Goal: Use online tool/utility: Utilize a website feature to perform a specific function

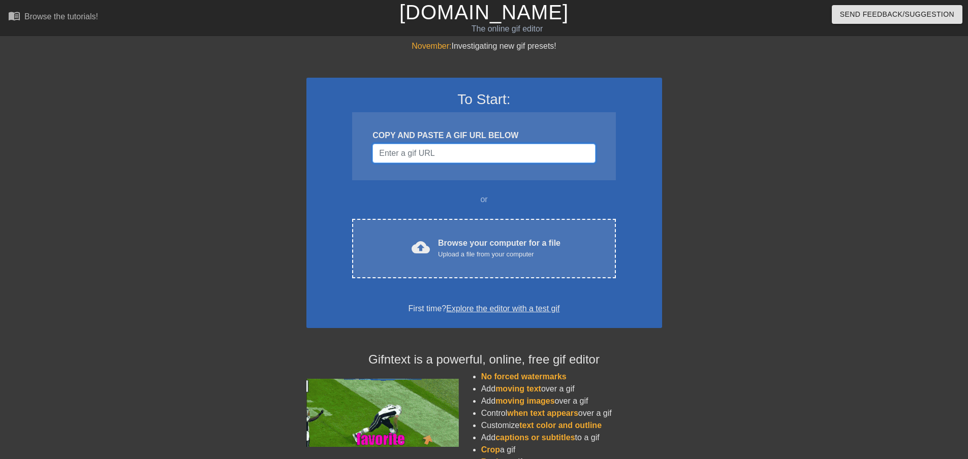
click at [421, 150] on input "Username" at bounding box center [484, 153] width 223 height 19
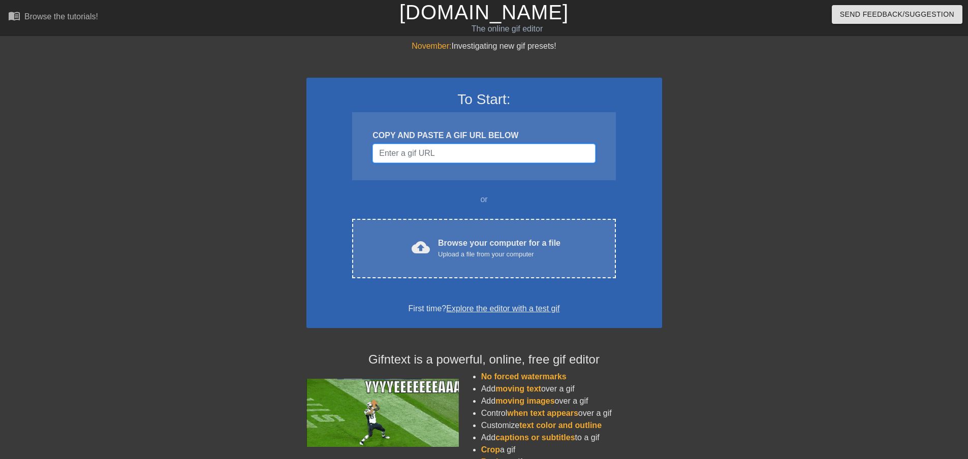
paste input "[URL][DOMAIN_NAME]"
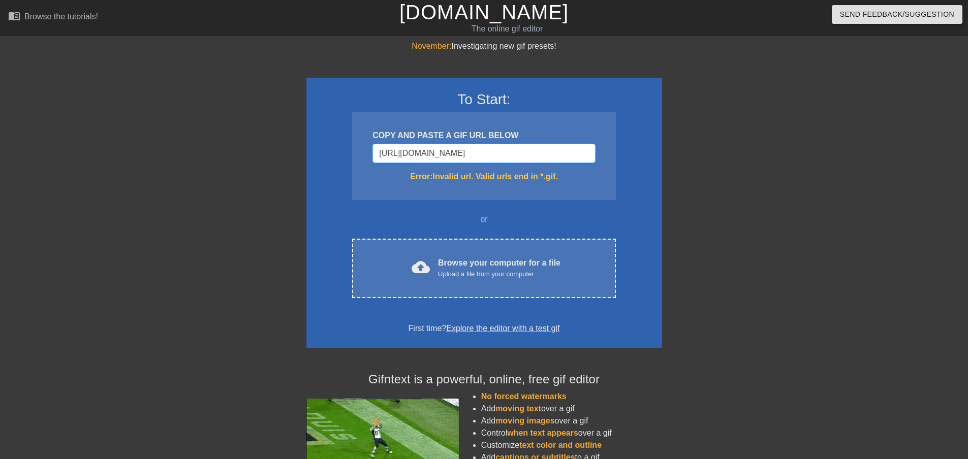
click at [494, 153] on input "[URL][DOMAIN_NAME]" at bounding box center [484, 153] width 223 height 19
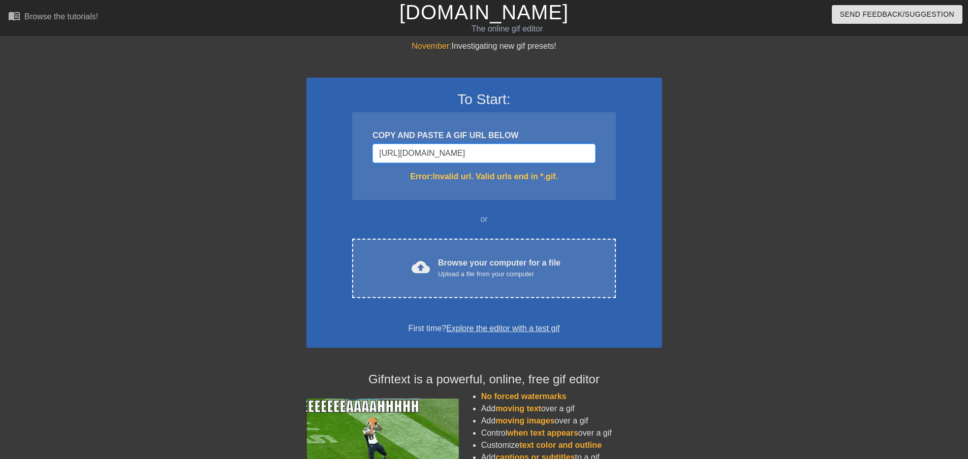
click at [494, 153] on input "[URL][DOMAIN_NAME]" at bounding box center [484, 153] width 223 height 19
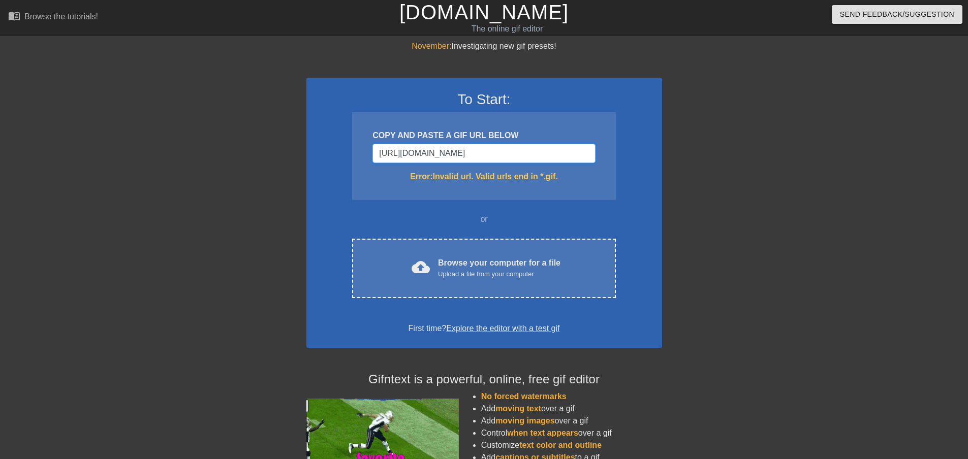
click at [494, 153] on input "[URL][DOMAIN_NAME]" at bounding box center [484, 153] width 223 height 19
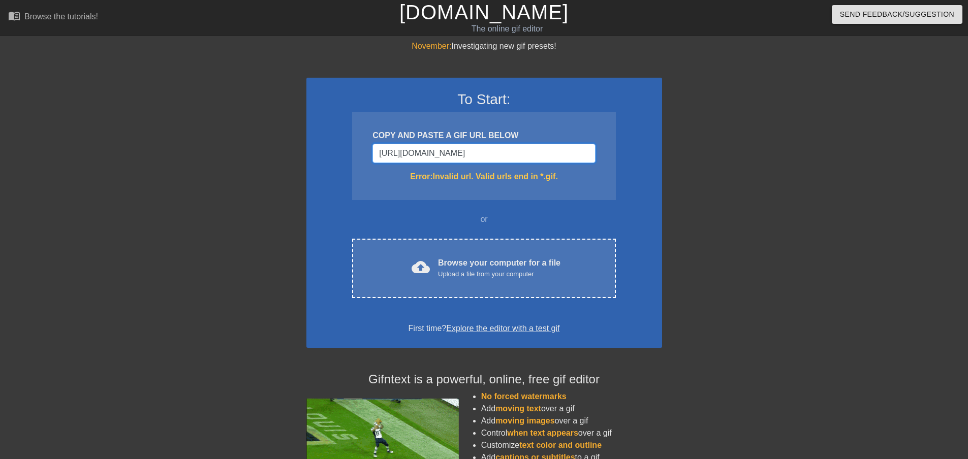
paste input "<div class="tenor-gif-embed" data-postid="9374436580159088804" data-share-metho…"
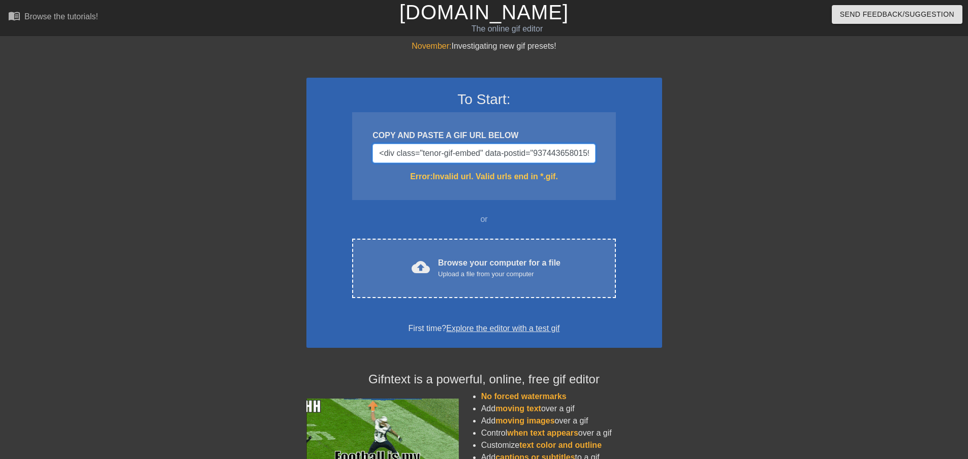
click at [517, 156] on input "<div class="tenor-gif-embed" data-postid="9374436580159088804" data-share-metho…" at bounding box center [484, 153] width 223 height 19
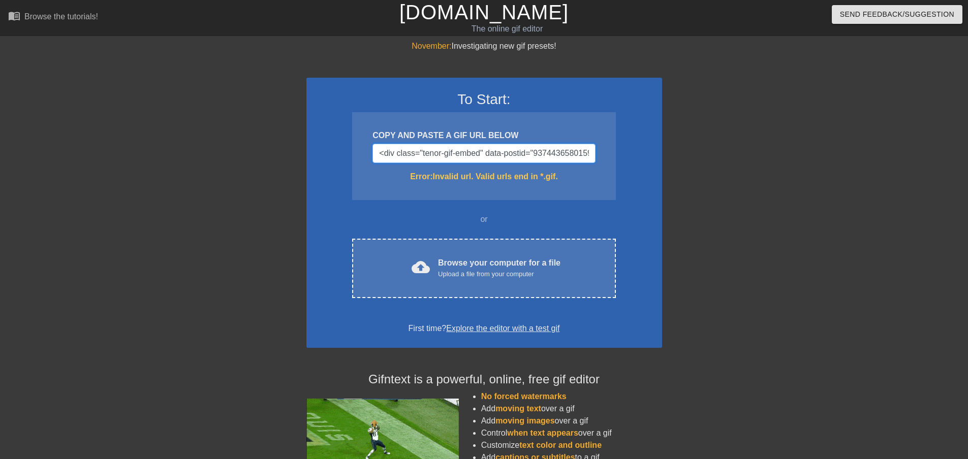
click at [499, 155] on input "<div class="tenor-gif-embed" data-postid="9374436580159088804" data-share-metho…" at bounding box center [484, 153] width 223 height 19
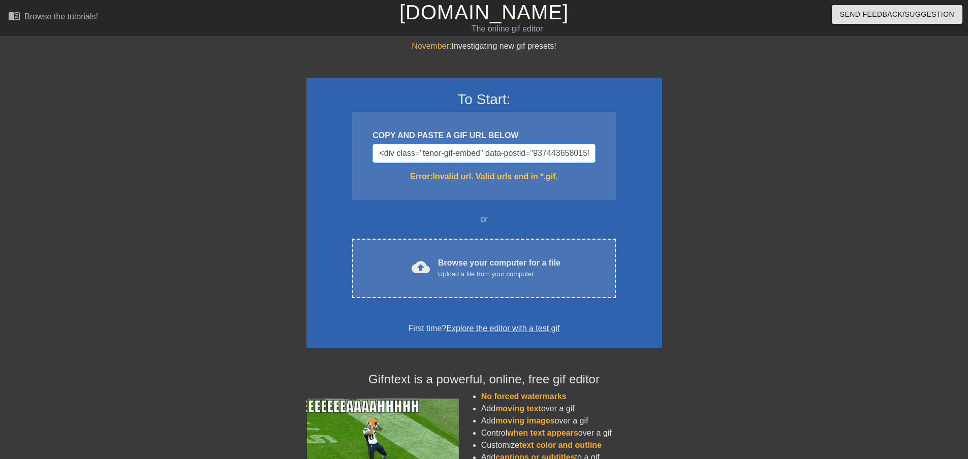
click at [499, 155] on input "<div class="tenor-gif-embed" data-postid="9374436580159088804" data-share-metho…" at bounding box center [484, 153] width 223 height 19
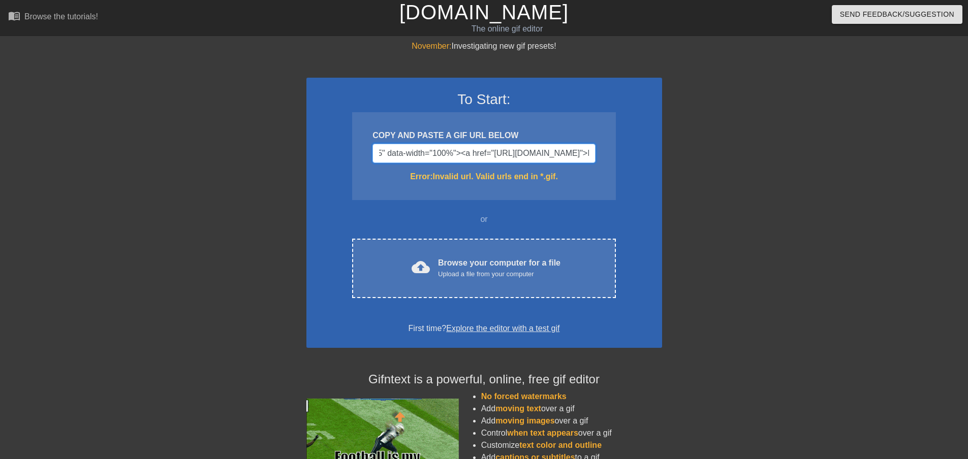
scroll to position [0, 515]
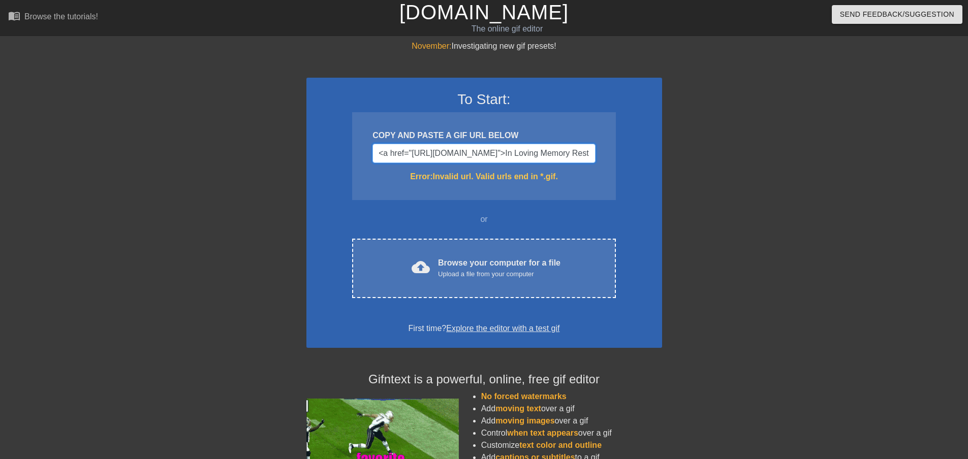
drag, startPoint x: 381, startPoint y: 154, endPoint x: 424, endPoint y: 145, distance: 44.8
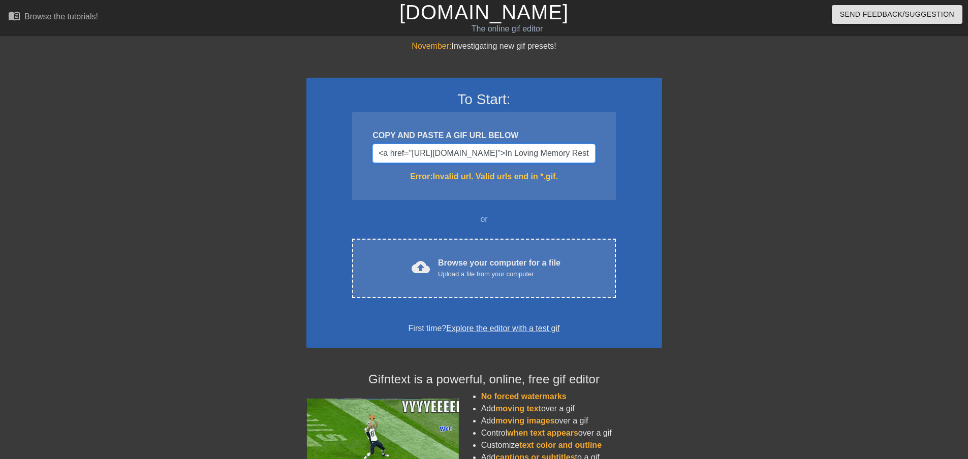
click at [424, 145] on input "<div class="tenor-gif-embed" data-postid="9374436580159088804" data-share-metho…" at bounding box center [484, 153] width 223 height 19
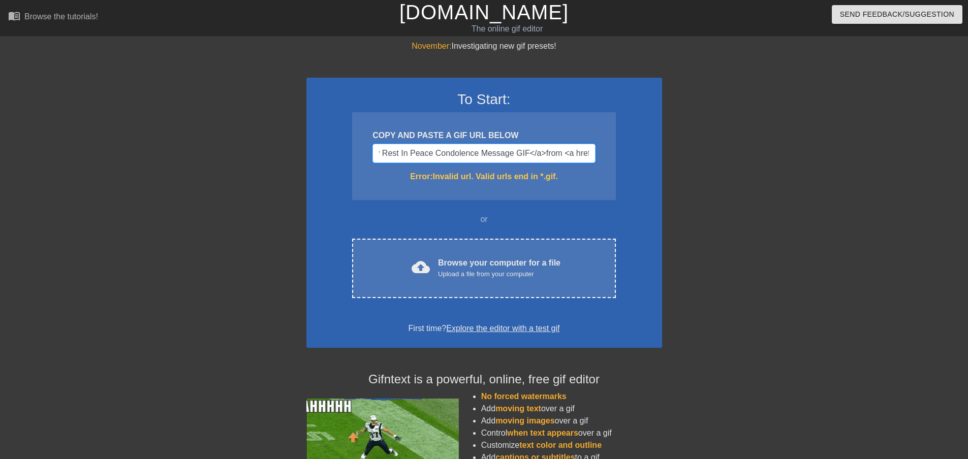
scroll to position [0, 215]
drag, startPoint x: 570, startPoint y: 155, endPoint x: 527, endPoint y: 153, distance: 42.7
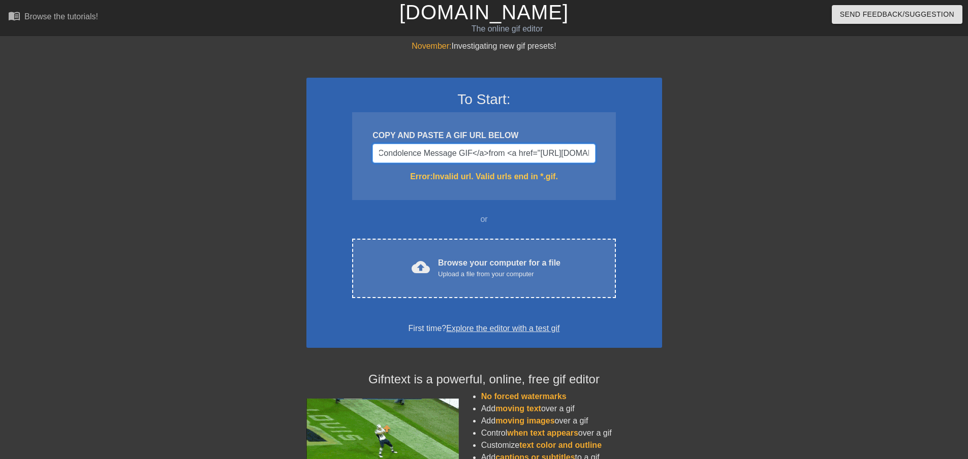
click at [537, 154] on input "[URL][DOMAIN_NAME]">In Loving Memory Rest In Peace Condolence Message GIF</a>fr…" at bounding box center [484, 153] width 223 height 19
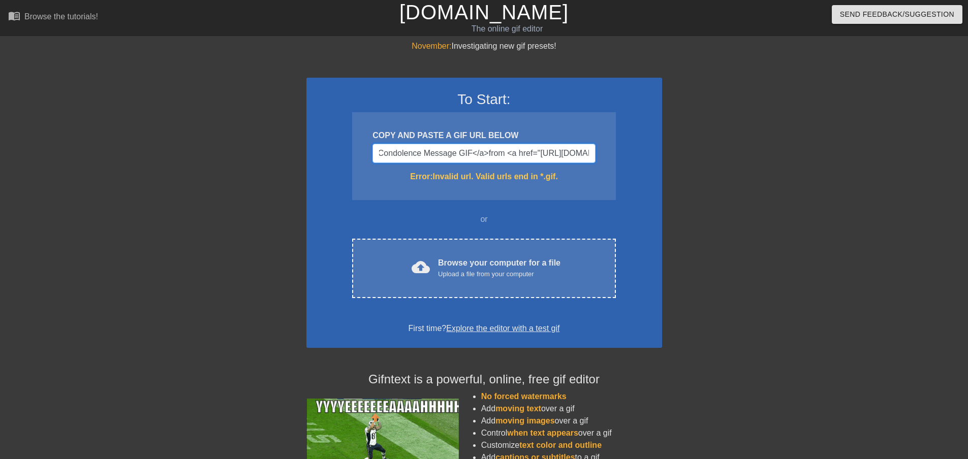
click at [454, 158] on input "[URL][DOMAIN_NAME]">In Loving Memory Rest In Peace Condolence Message GIF</a>fr…" at bounding box center [484, 153] width 223 height 19
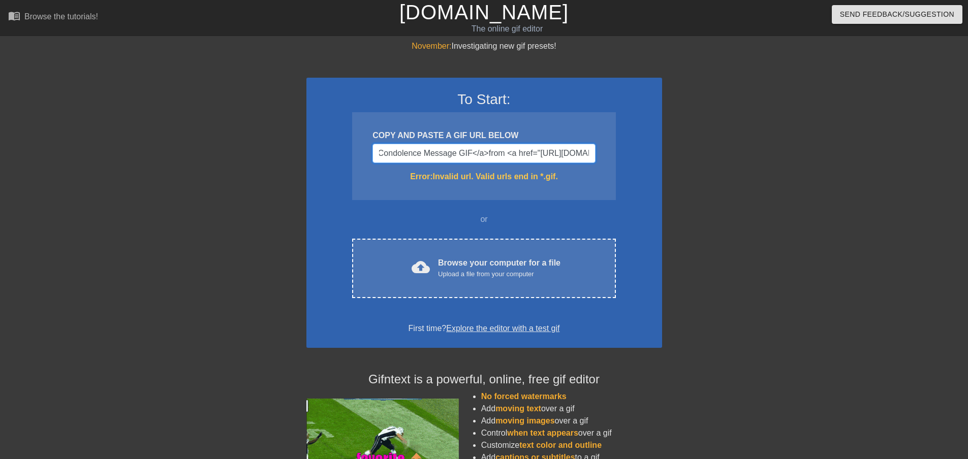
click at [546, 153] on input "[URL][DOMAIN_NAME]">In Loving Memory Rest In Peace Condolence Message GIF</a>fr…" at bounding box center [484, 153] width 223 height 19
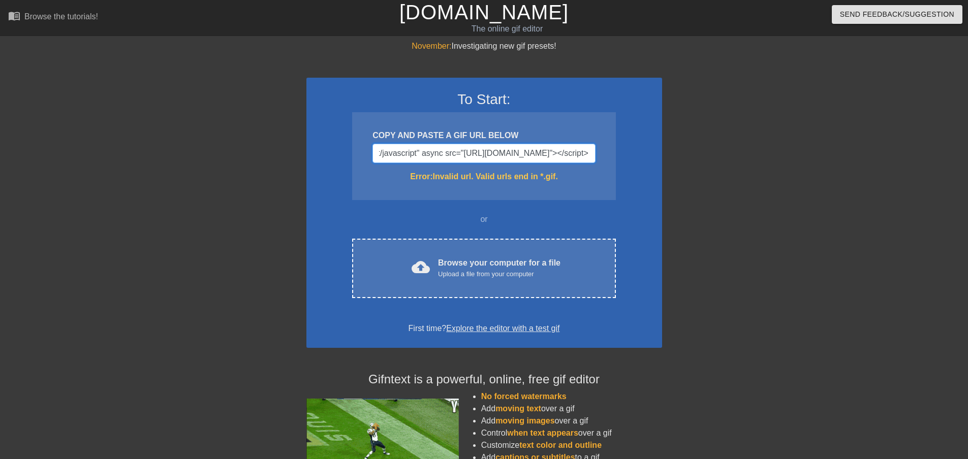
scroll to position [0, 1063]
drag, startPoint x: 457, startPoint y: 155, endPoint x: 622, endPoint y: 154, distance: 164.7
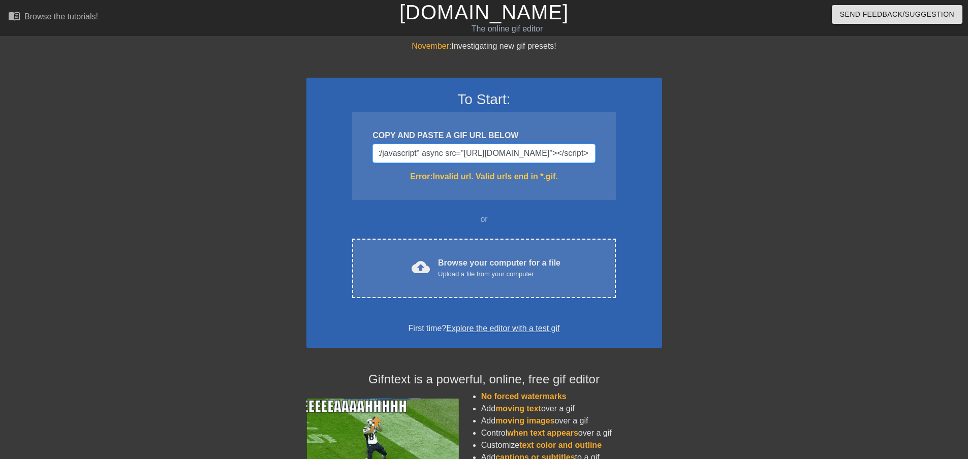
click at [622, 154] on div "To Start: COPY AND PASTE A GIF URL BELOW [URL][DOMAIN_NAME]">In Loving Memory R…" at bounding box center [484, 213] width 356 height 270
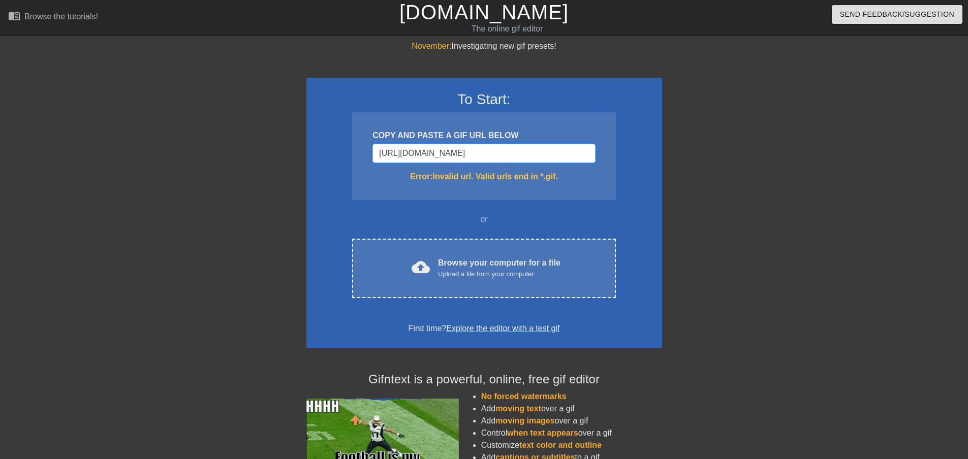
scroll to position [0, 83]
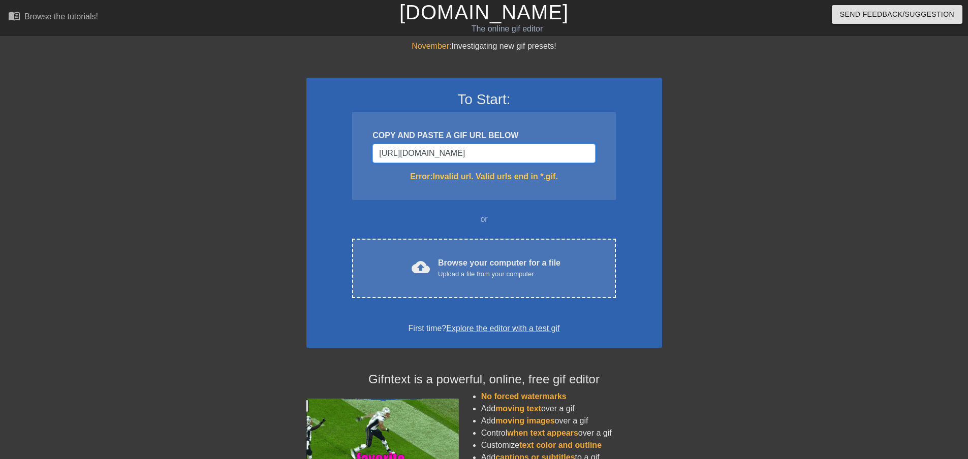
type input "[URL][DOMAIN_NAME]"
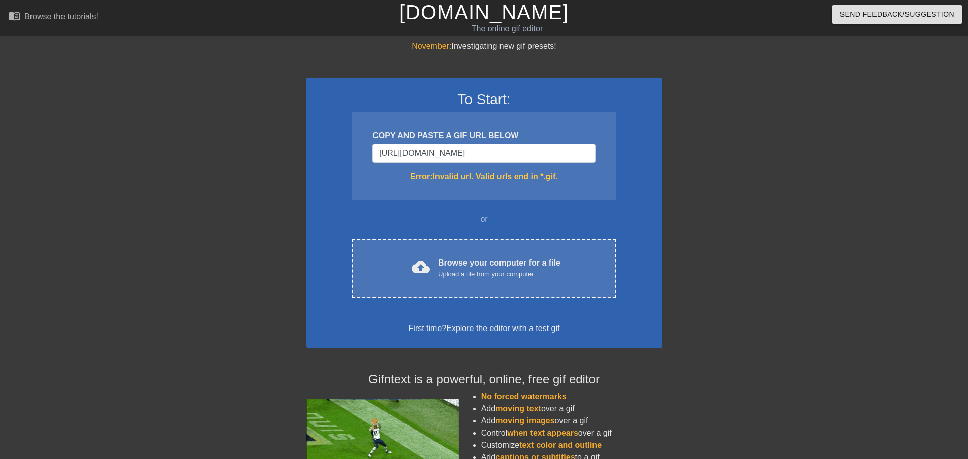
scroll to position [0, 0]
click at [566, 178] on div "Error: Invalid url. Valid urls end in *.gif." at bounding box center [484, 177] width 223 height 12
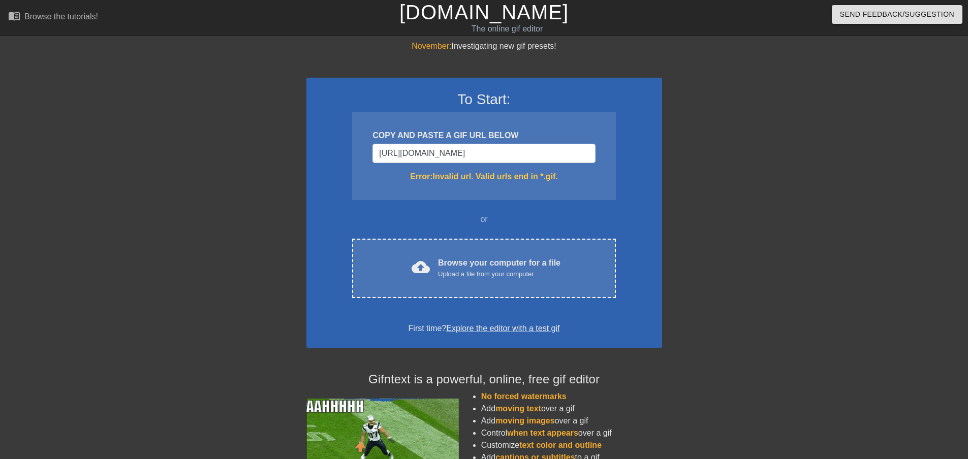
drag, startPoint x: 518, startPoint y: 198, endPoint x: 477, endPoint y: 204, distance: 41.6
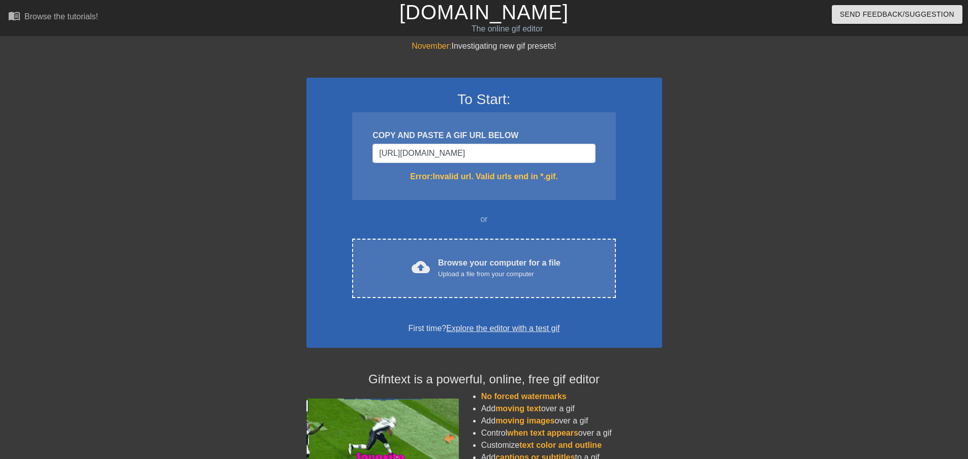
click at [513, 200] on div "To Start: COPY AND PASTE A GIF URL BELOW [URL][DOMAIN_NAME] Error: Invalid url.…" at bounding box center [484, 213] width 356 height 270
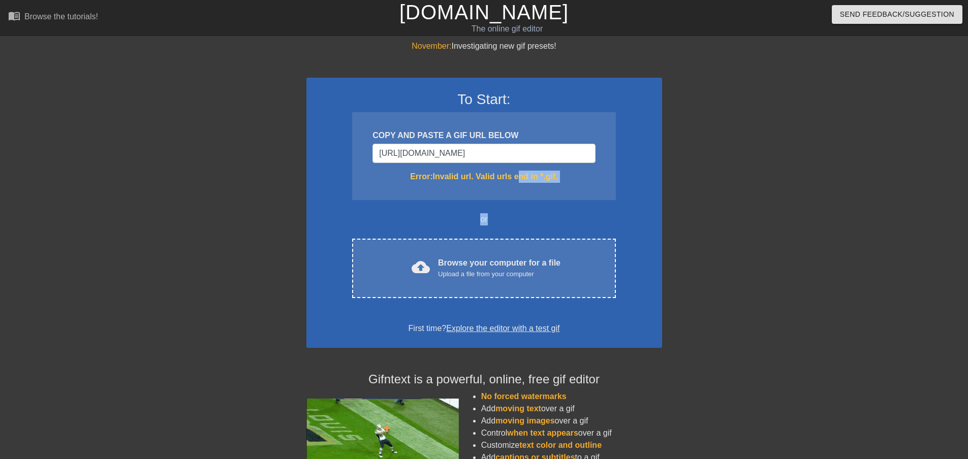
click at [452, 208] on div "To Start: COPY AND PASTE A GIF URL BELOW [URL][DOMAIN_NAME] Error: Invalid url.…" at bounding box center [484, 213] width 356 height 270
click at [433, 209] on div "To Start: COPY AND PASTE A GIF URL BELOW [URL][DOMAIN_NAME] Error: Invalid url.…" at bounding box center [484, 213] width 356 height 270
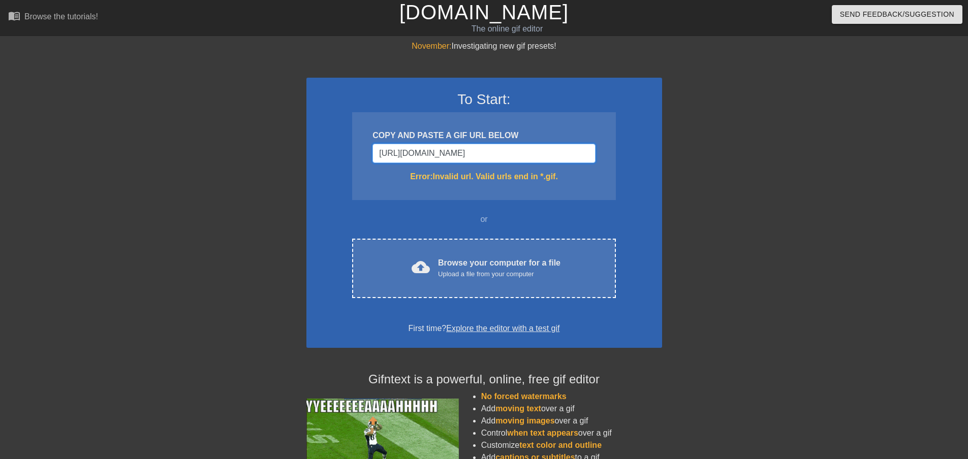
click at [567, 150] on input "[URL][DOMAIN_NAME]" at bounding box center [484, 153] width 223 height 19
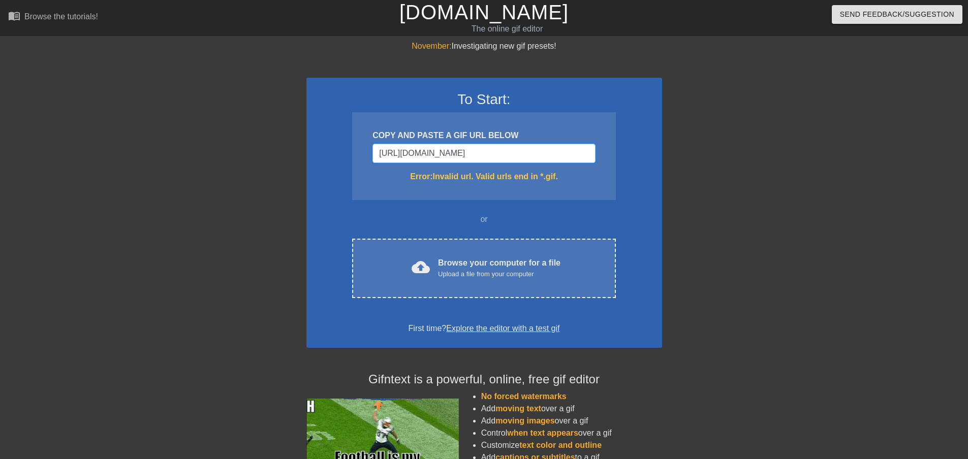
drag, startPoint x: 519, startPoint y: 152, endPoint x: 666, endPoint y: 154, distance: 146.4
click at [666, 154] on div "November: Investigating new gif presets! To Start: COPY AND PASTE A GIF URL BEL…" at bounding box center [484, 298] width 968 height 517
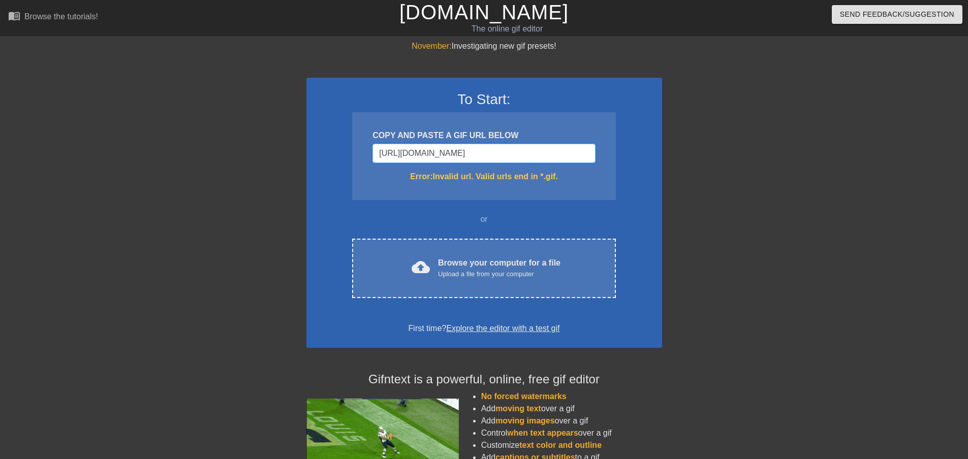
click at [592, 151] on input "[URL][DOMAIN_NAME]" at bounding box center [484, 153] width 223 height 19
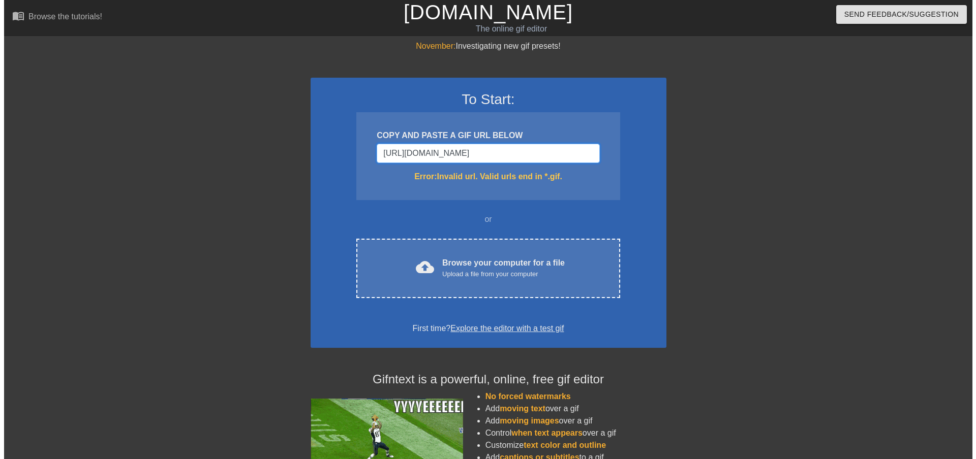
scroll to position [0, 0]
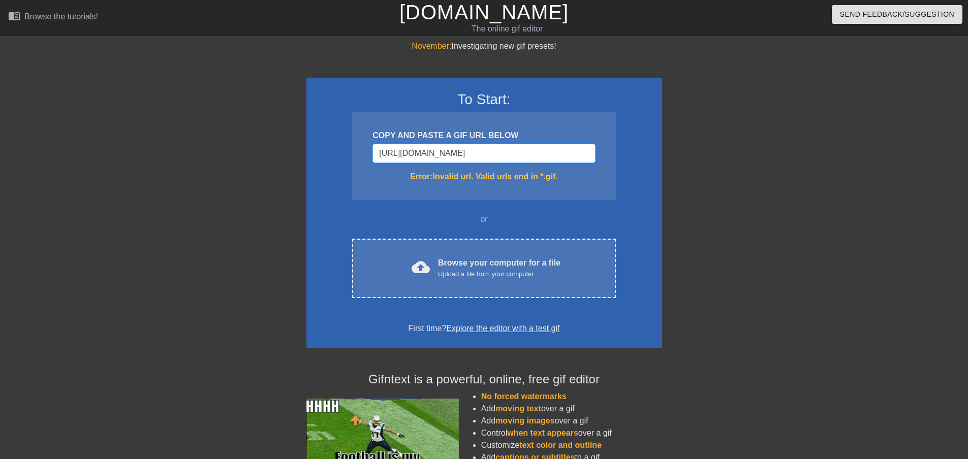
click at [499, 156] on input "[URL][DOMAIN_NAME]" at bounding box center [484, 153] width 223 height 19
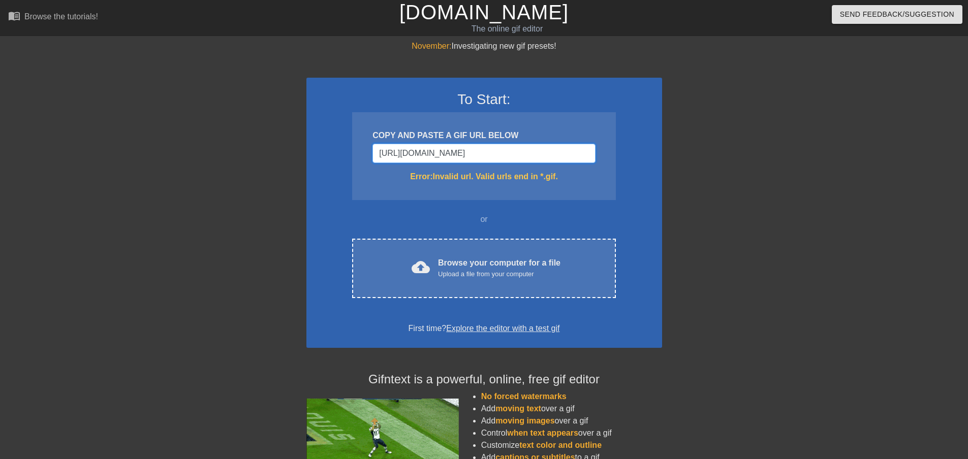
click at [499, 156] on input "[URL][DOMAIN_NAME]" at bounding box center [484, 153] width 223 height 19
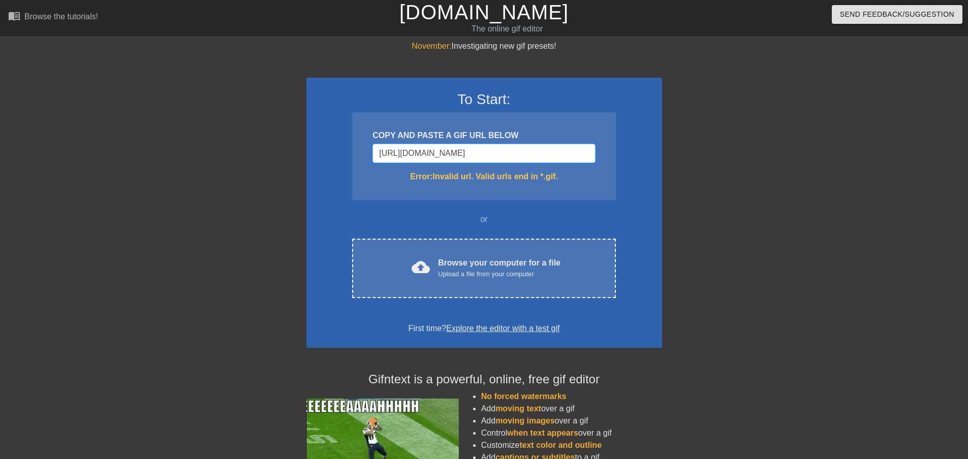
click at [499, 156] on input "[URL][DOMAIN_NAME]" at bounding box center [484, 153] width 223 height 19
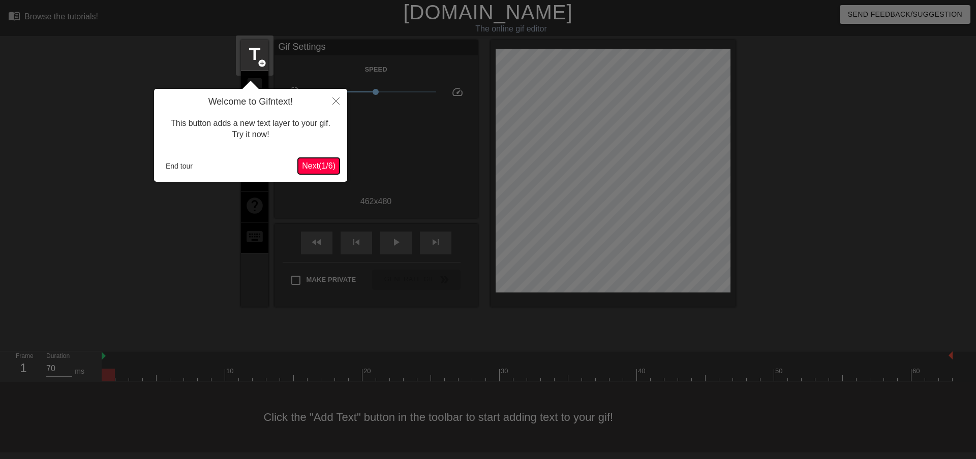
click at [317, 164] on span "Next ( 1 / 6 )" at bounding box center [319, 166] width 34 height 9
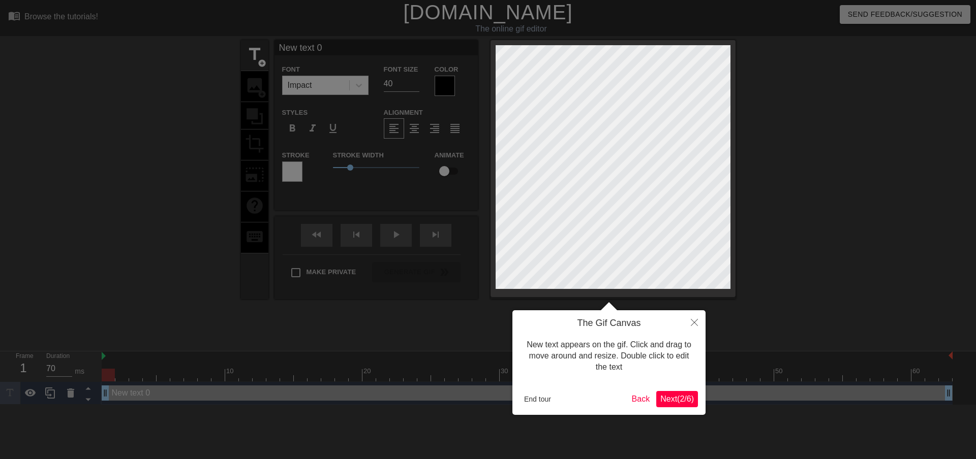
click at [678, 395] on span "Next ( 2 / 6 )" at bounding box center [677, 399] width 34 height 9
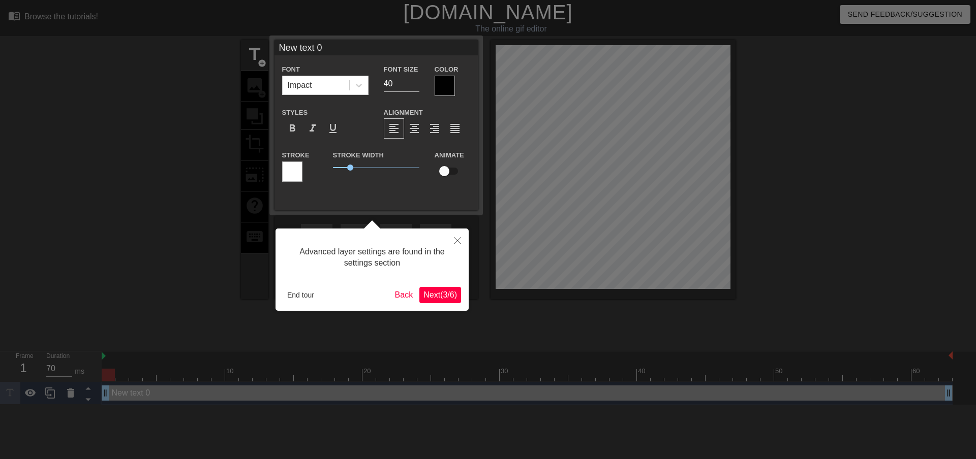
click at [443, 296] on span "Next ( 3 / 6 )" at bounding box center [440, 295] width 34 height 9
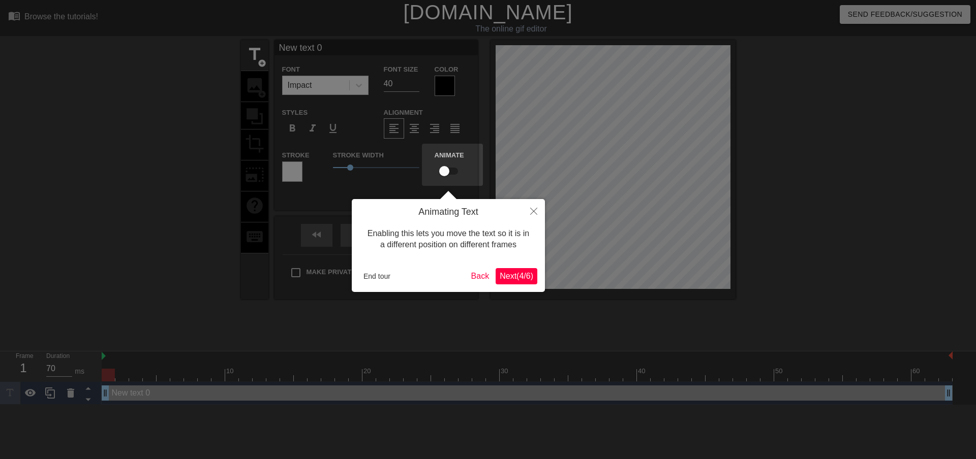
click at [522, 279] on span "Next ( 4 / 6 )" at bounding box center [517, 276] width 34 height 9
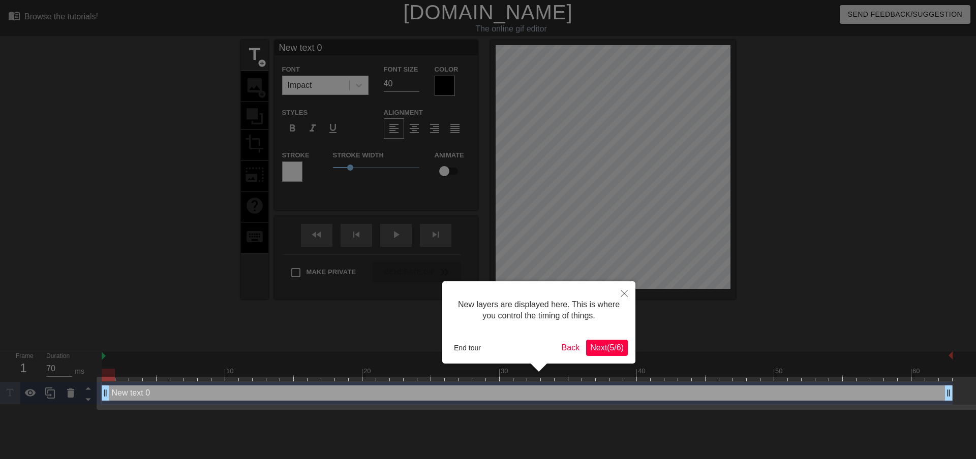
click at [613, 349] on span "Next ( 5 / 6 )" at bounding box center [607, 348] width 34 height 9
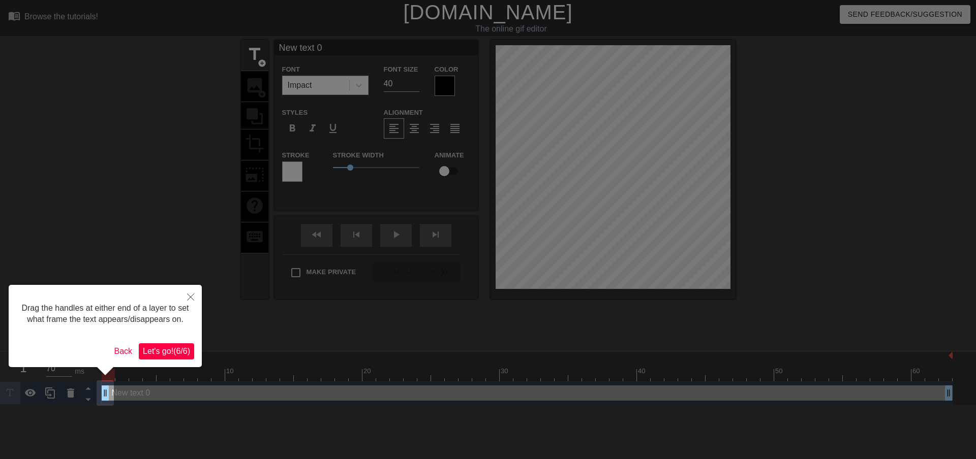
click at [170, 351] on span "Let's go! ( 6 / 6 )" at bounding box center [166, 351] width 47 height 9
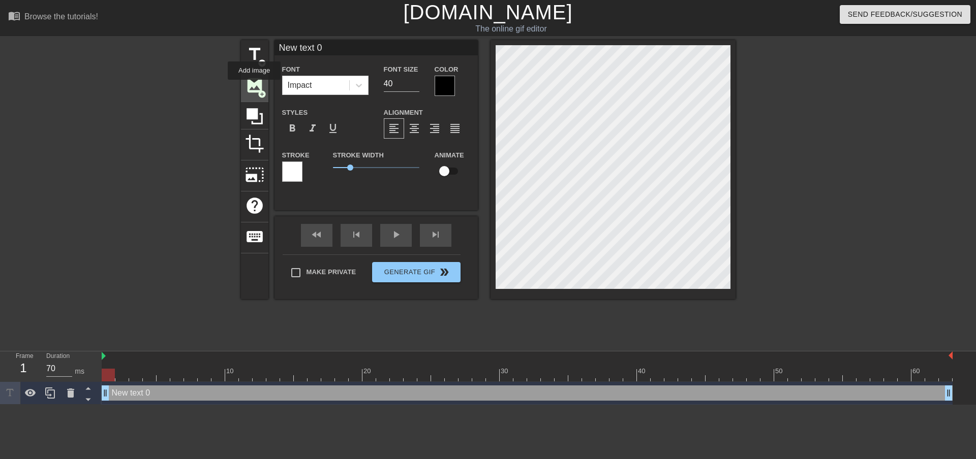
click at [254, 89] on span "image" at bounding box center [254, 85] width 19 height 19
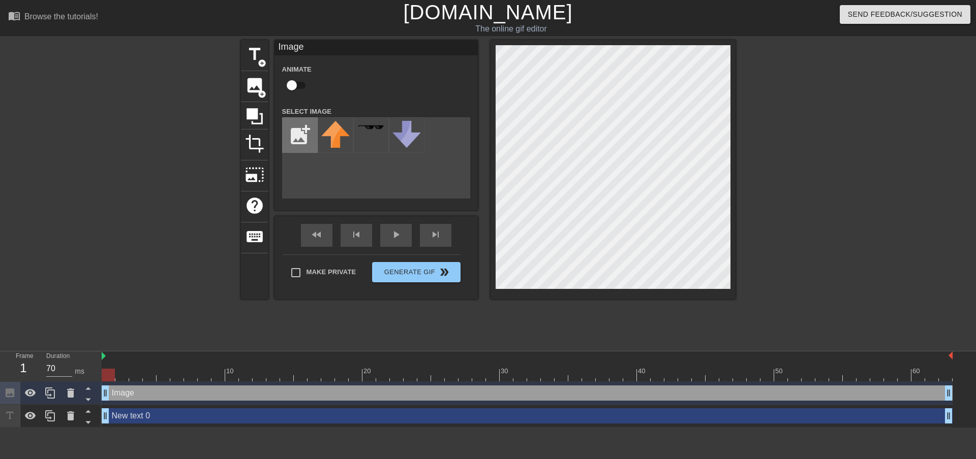
click at [300, 135] on input "file" at bounding box center [300, 135] width 35 height 35
type input "C:\fakepath\ateri.png"
click at [334, 146] on img at bounding box center [335, 141] width 28 height 41
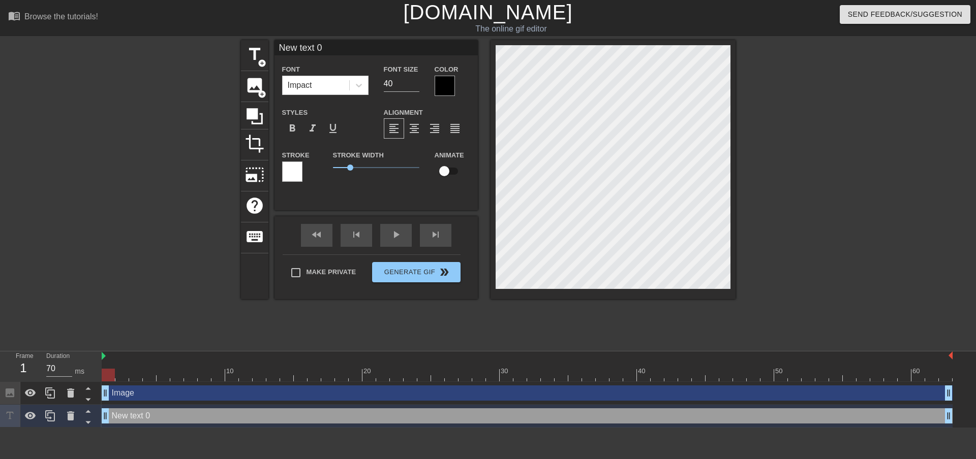
click at [633, 325] on div "title add_circle image add_circle crop photo_size_select_large help keyboard Ne…" at bounding box center [488, 192] width 494 height 305
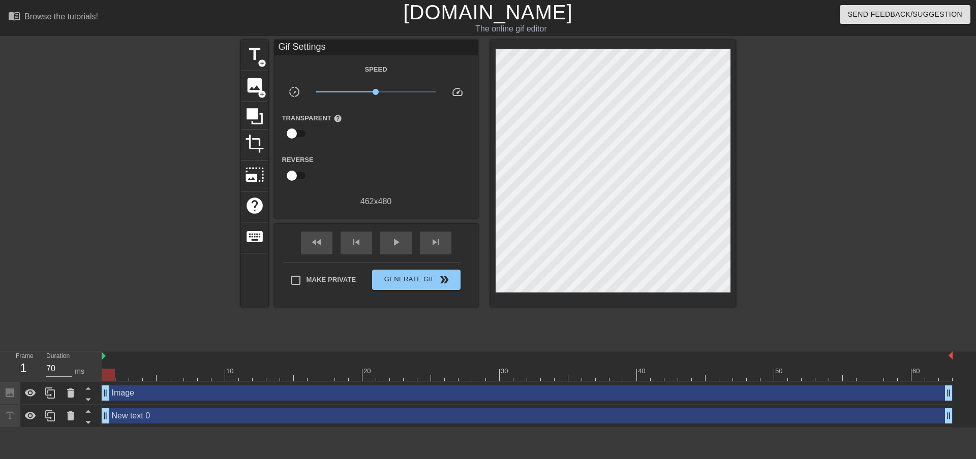
click at [770, 246] on div at bounding box center [824, 192] width 152 height 305
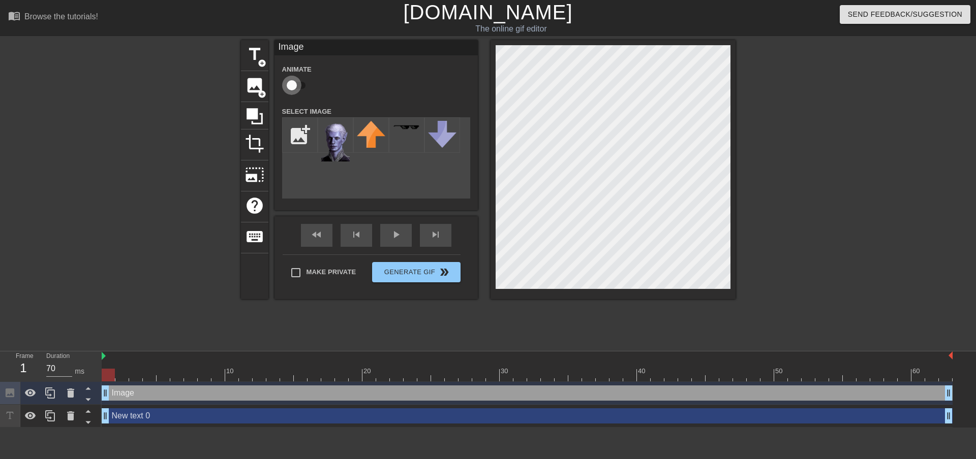
click at [305, 82] on input "checkbox" at bounding box center [292, 85] width 58 height 19
checkbox input "true"
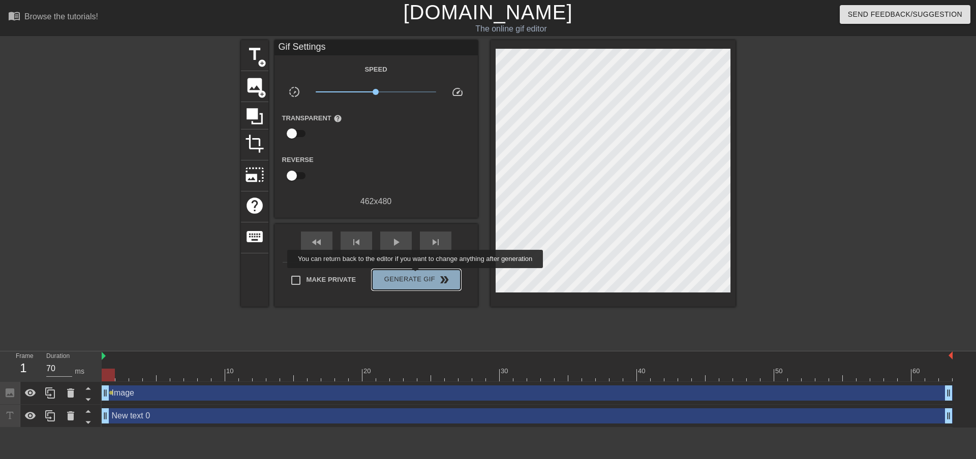
click at [416, 275] on span "Generate Gif double_arrow" at bounding box center [416, 280] width 80 height 12
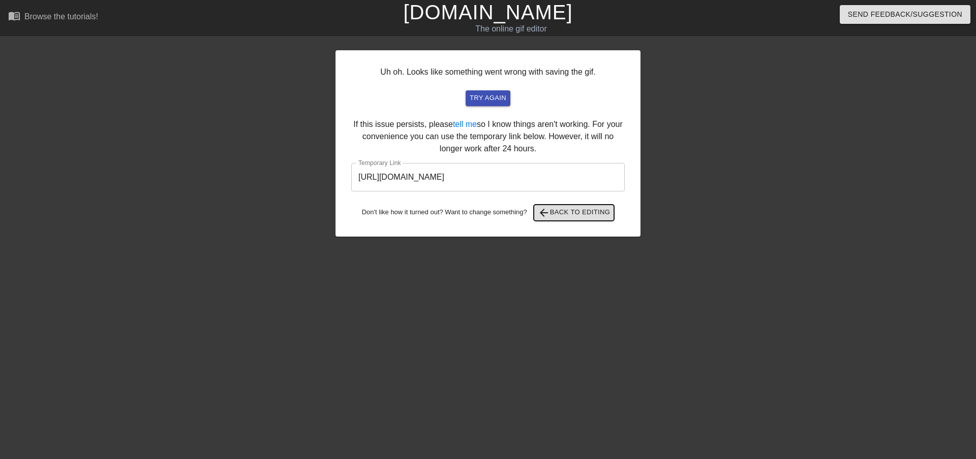
click at [568, 207] on span "arrow_back Back to Editing" at bounding box center [574, 213] width 73 height 12
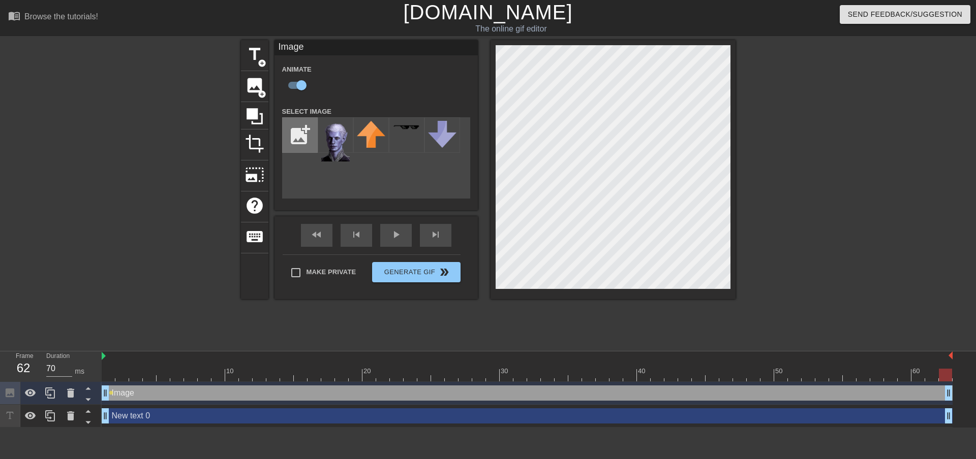
click at [308, 134] on input "file" at bounding box center [300, 135] width 35 height 35
type input "C:\fakepath\ateri - Copy.png"
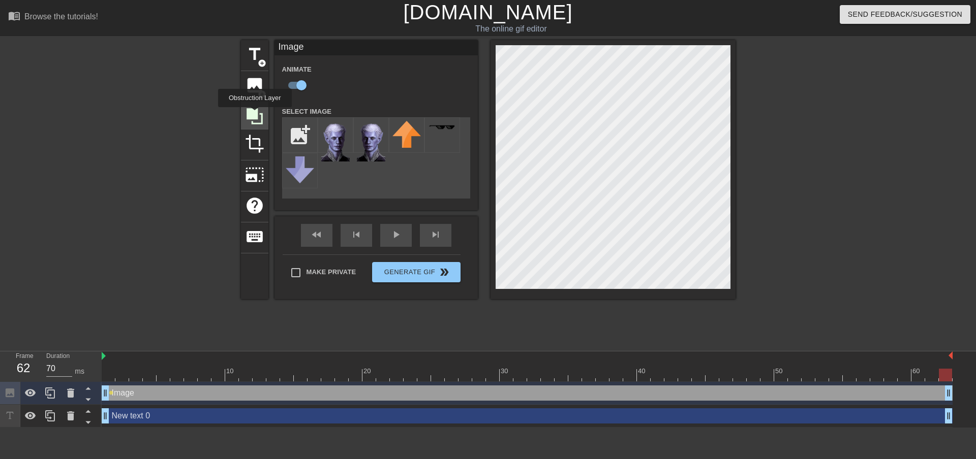
click at [255, 114] on icon at bounding box center [254, 116] width 16 height 16
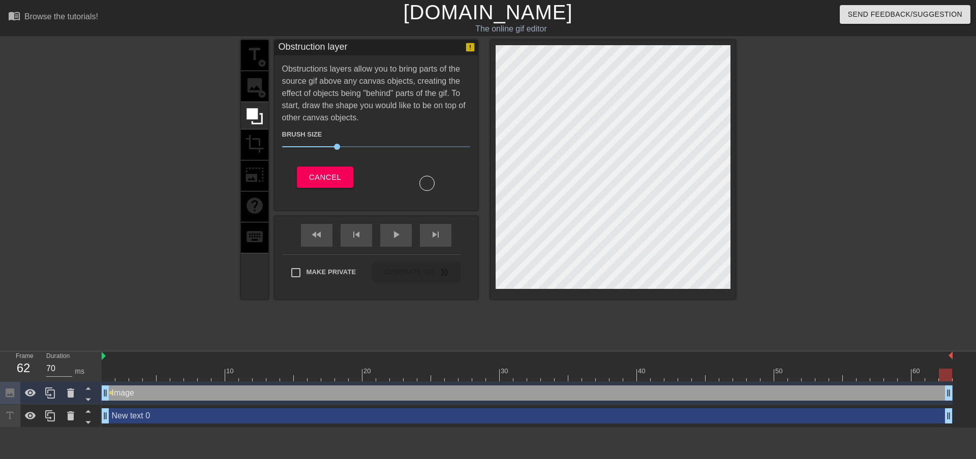
click at [253, 82] on div "title add_circle image add_circle crop photo_size_select_large help keyboard" at bounding box center [254, 169] width 27 height 259
click at [325, 165] on div "Brush Size 30 Cancel" at bounding box center [376, 157] width 188 height 67
click at [324, 169] on div "Brush Size 30 Cancel" at bounding box center [376, 157] width 188 height 67
click at [317, 178] on span "Cancel" at bounding box center [325, 177] width 32 height 13
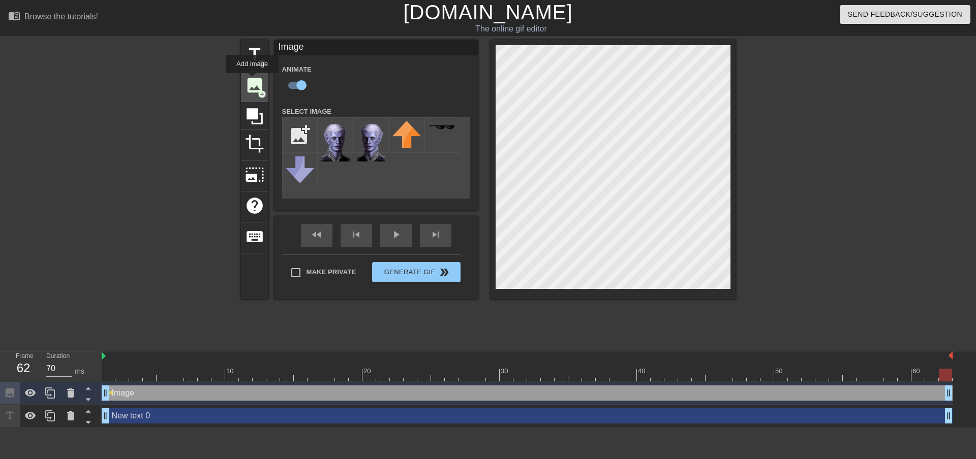
click at [252, 80] on span "image" at bounding box center [254, 85] width 19 height 19
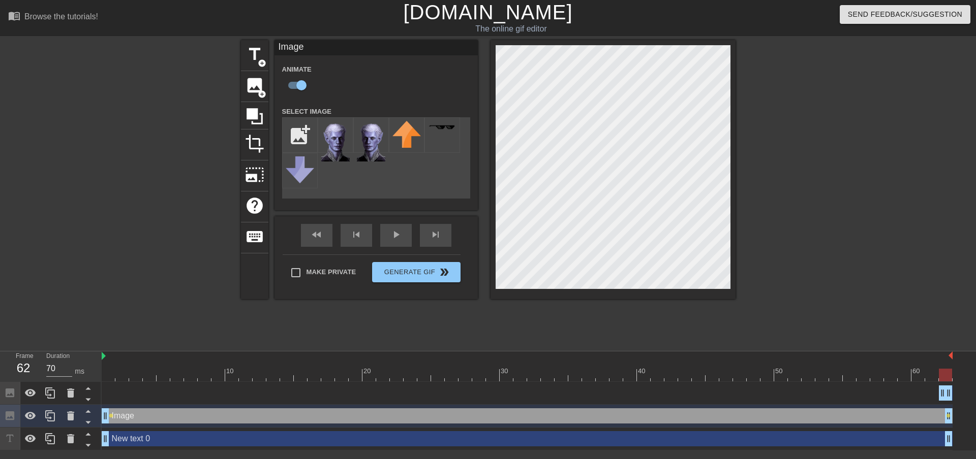
checkbox input "false"
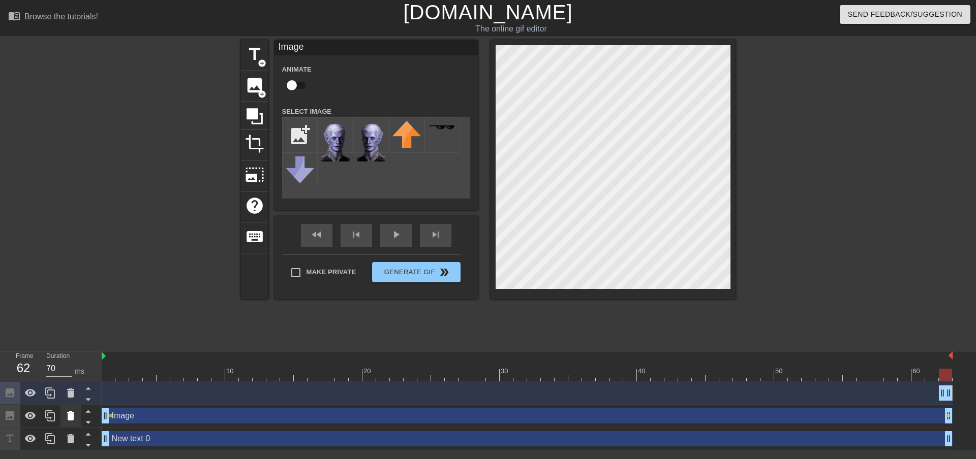
click at [74, 416] on icon at bounding box center [71, 416] width 12 height 12
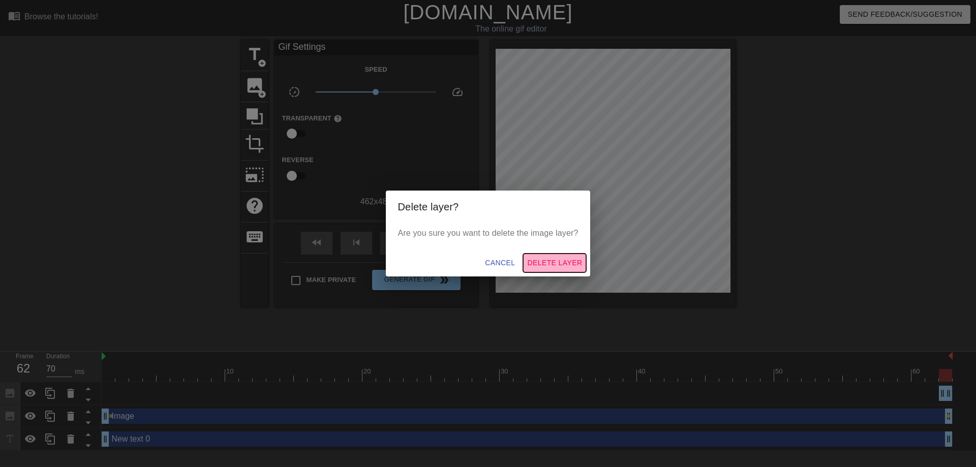
click at [533, 259] on span "Delete Layer" at bounding box center [554, 263] width 55 height 13
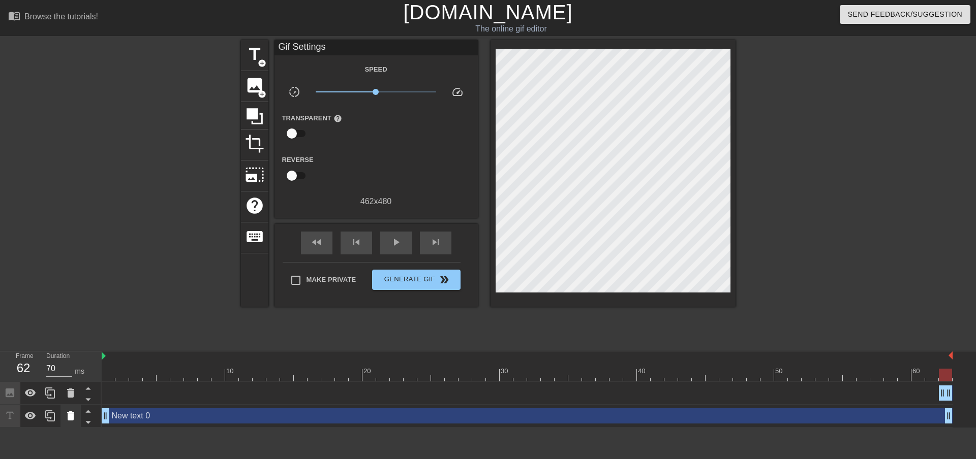
click at [75, 422] on icon at bounding box center [71, 416] width 12 height 12
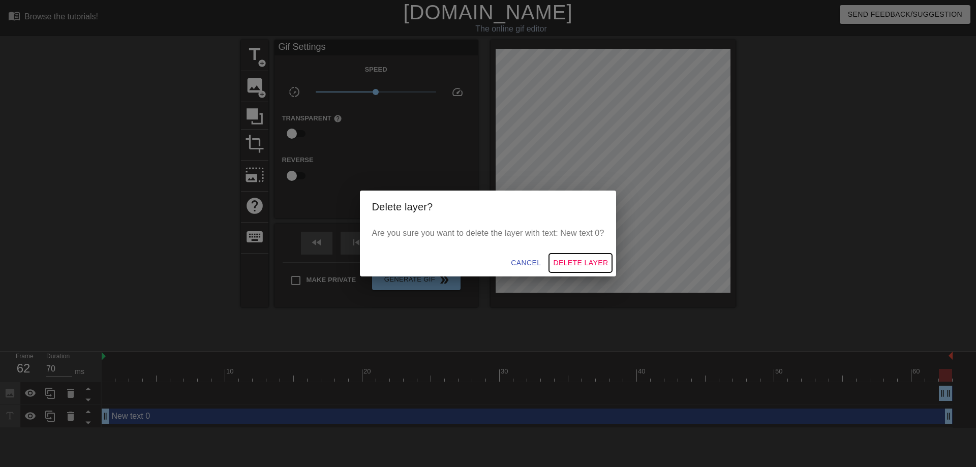
click at [575, 261] on span "Delete Layer" at bounding box center [580, 263] width 55 height 13
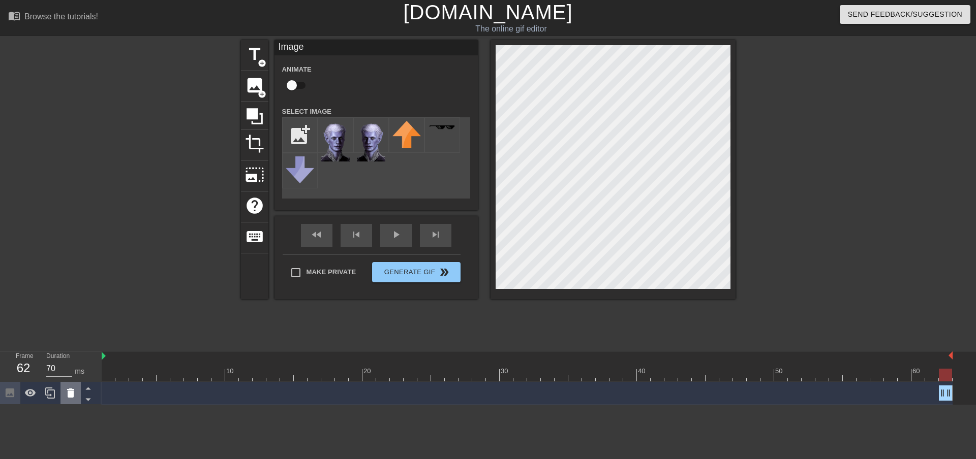
click at [65, 397] on icon at bounding box center [71, 393] width 12 height 12
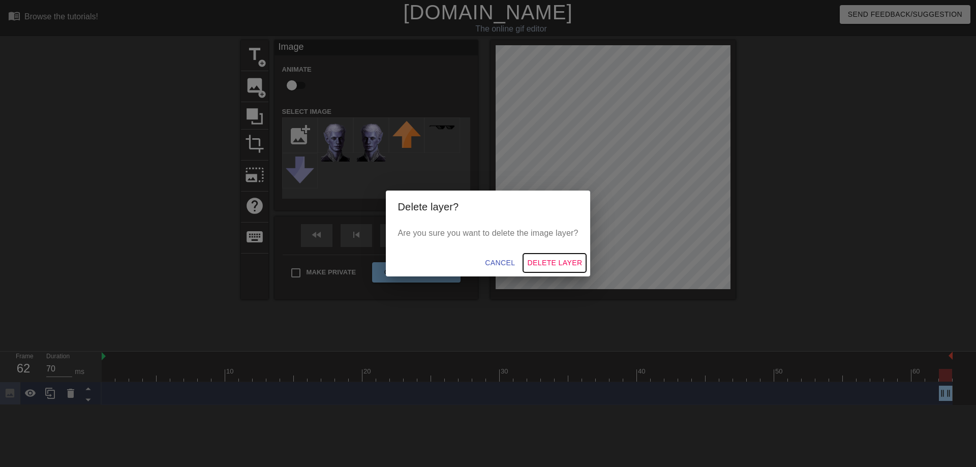
click at [548, 263] on span "Delete Layer" at bounding box center [554, 263] width 55 height 13
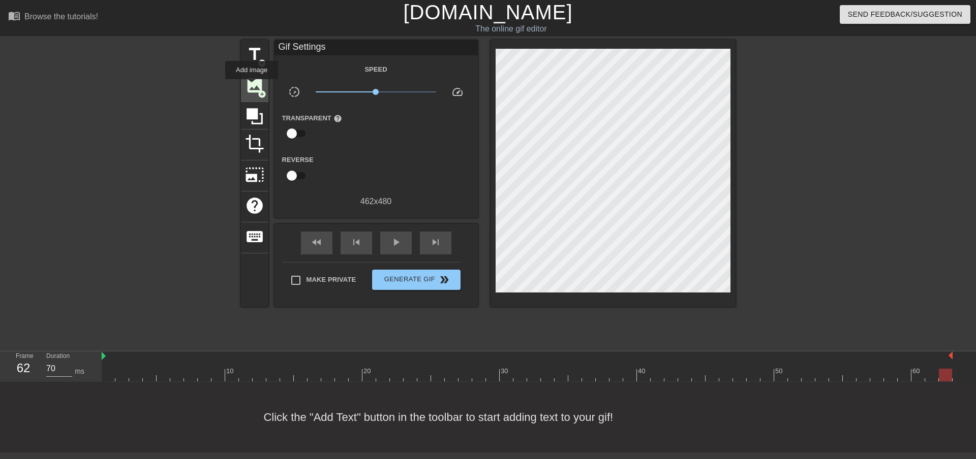
click at [255, 87] on span "image" at bounding box center [254, 85] width 19 height 19
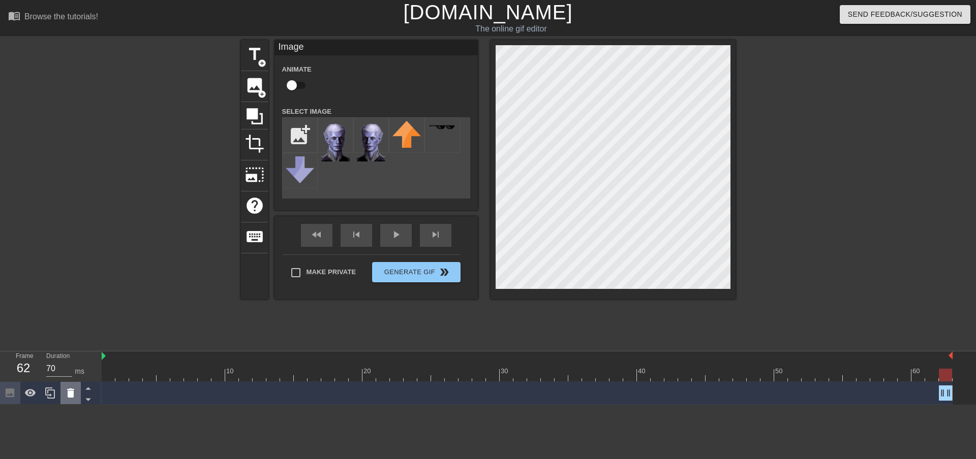
click at [75, 396] on icon at bounding box center [71, 393] width 12 height 12
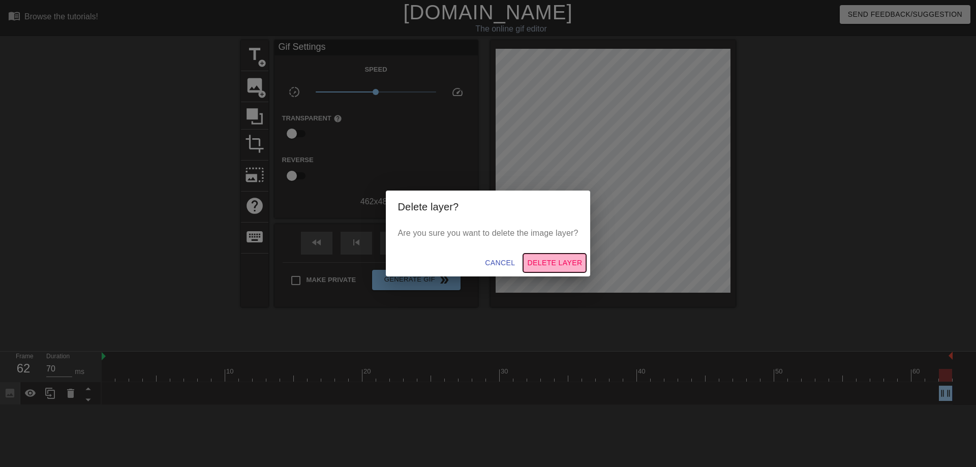
click at [552, 262] on span "Delete Layer" at bounding box center [554, 263] width 55 height 13
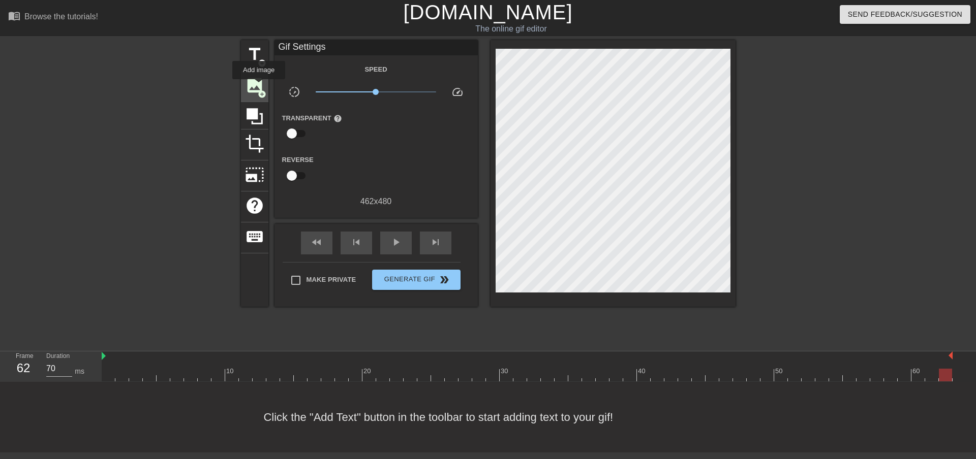
click at [259, 86] on span "image" at bounding box center [254, 85] width 19 height 19
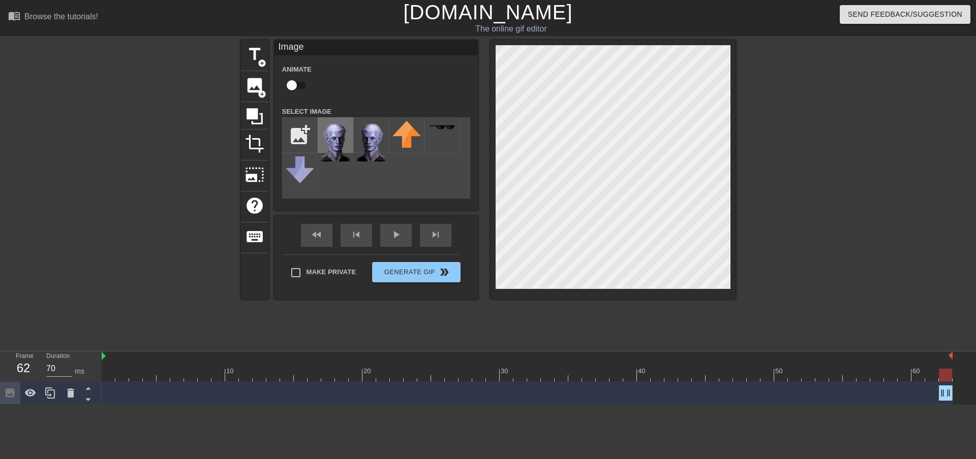
click at [337, 141] on img at bounding box center [335, 141] width 28 height 41
click at [790, 248] on div at bounding box center [824, 192] width 152 height 305
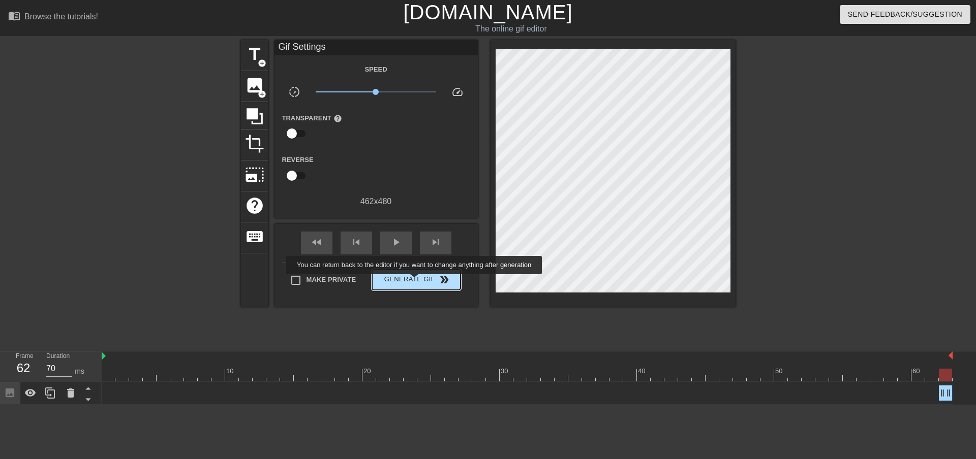
click at [415, 282] on span "Generate Gif double_arrow" at bounding box center [416, 280] width 80 height 12
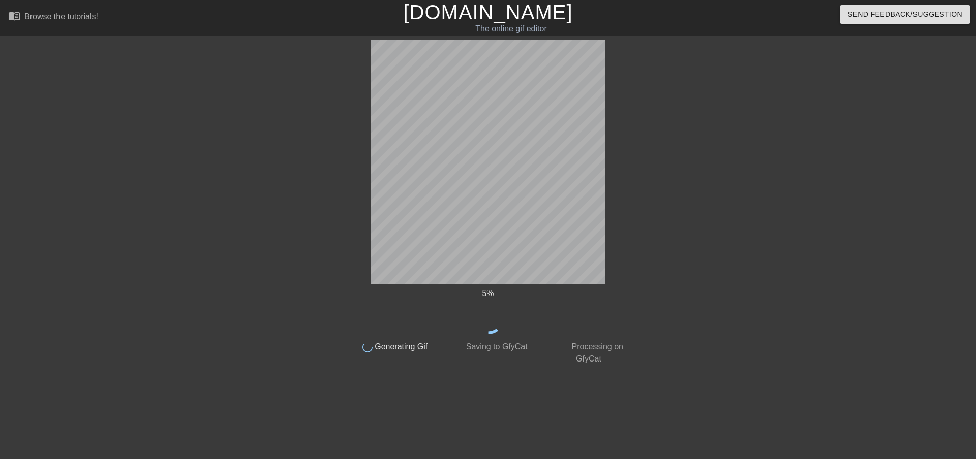
click at [637, 330] on div "5 % done Generating Gif done Saving to GfyCat done Processing on GfyCat title a…" at bounding box center [488, 202] width 976 height 325
click at [481, 327] on icon at bounding box center [488, 317] width 39 height 39
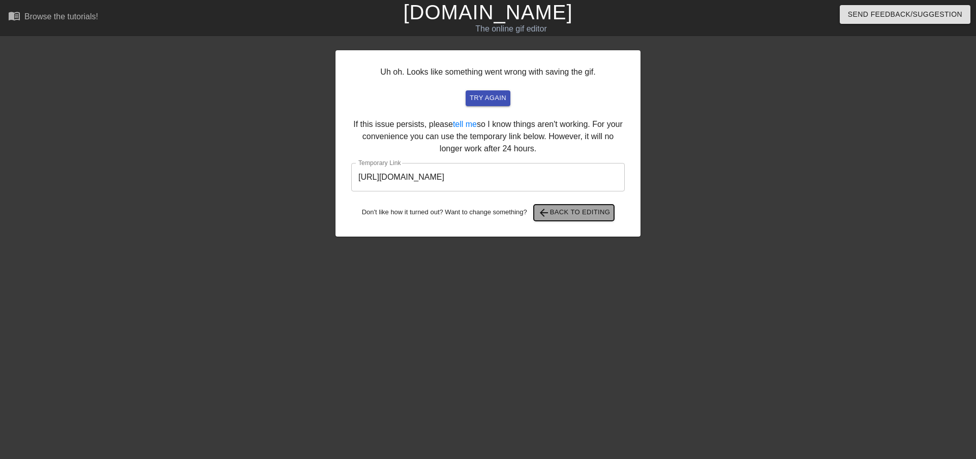
click at [570, 210] on span "arrow_back Back to Editing" at bounding box center [574, 213] width 73 height 12
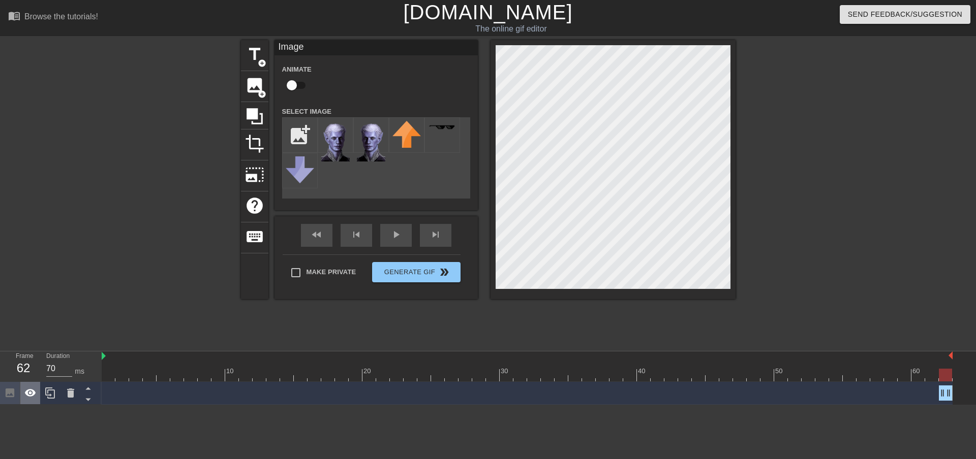
click at [34, 394] on icon at bounding box center [30, 393] width 11 height 8
click at [32, 395] on icon at bounding box center [30, 393] width 12 height 12
click at [8, 401] on div at bounding box center [10, 393] width 20 height 22
click at [13, 392] on icon at bounding box center [10, 393] width 9 height 9
click at [105, 356] on img at bounding box center [104, 356] width 4 height 8
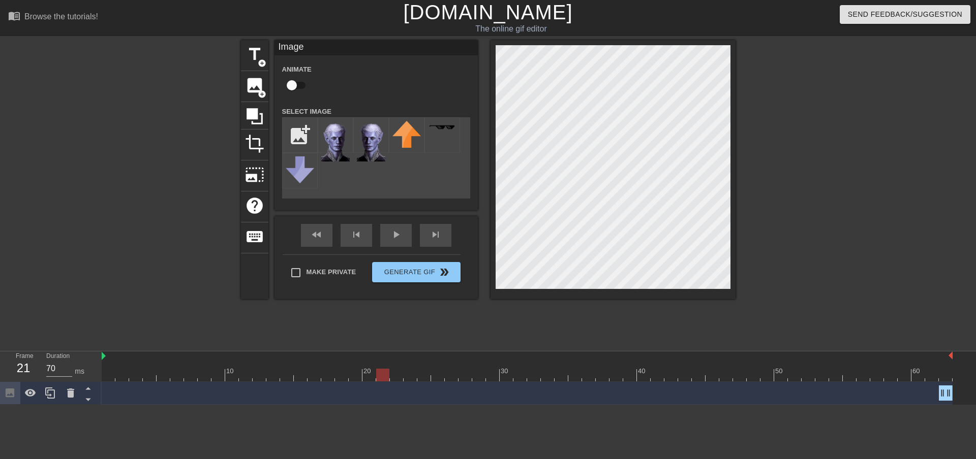
drag, startPoint x: 108, startPoint y: 377, endPoint x: 378, endPoint y: 378, distance: 269.9
click at [378, 378] on div at bounding box center [382, 375] width 13 height 13
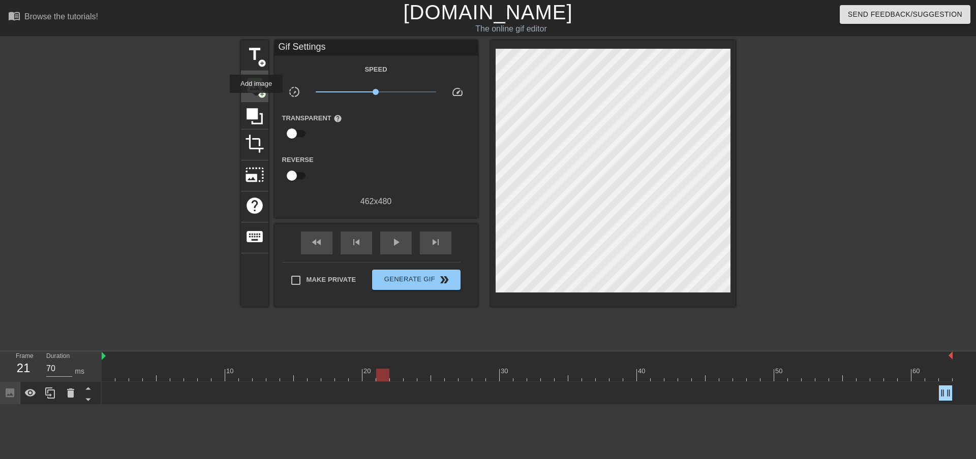
click at [258, 94] on span "add_circle" at bounding box center [262, 94] width 9 height 9
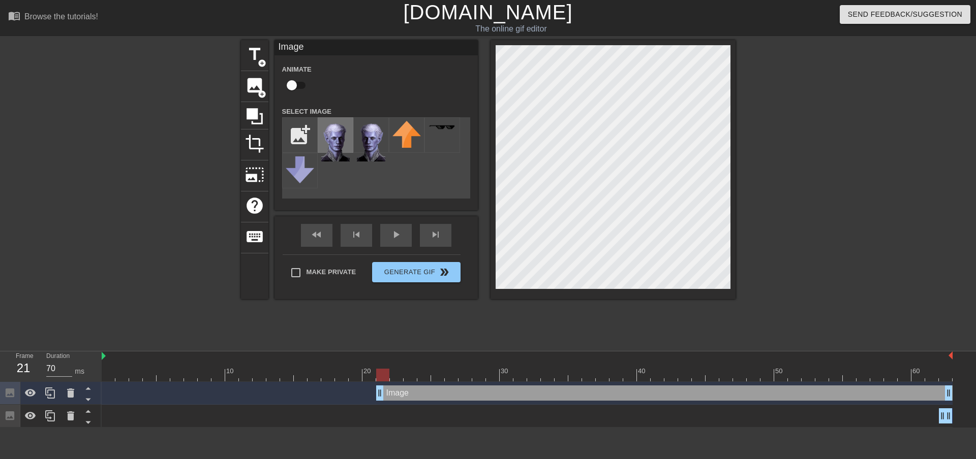
click at [330, 143] on img at bounding box center [335, 141] width 28 height 41
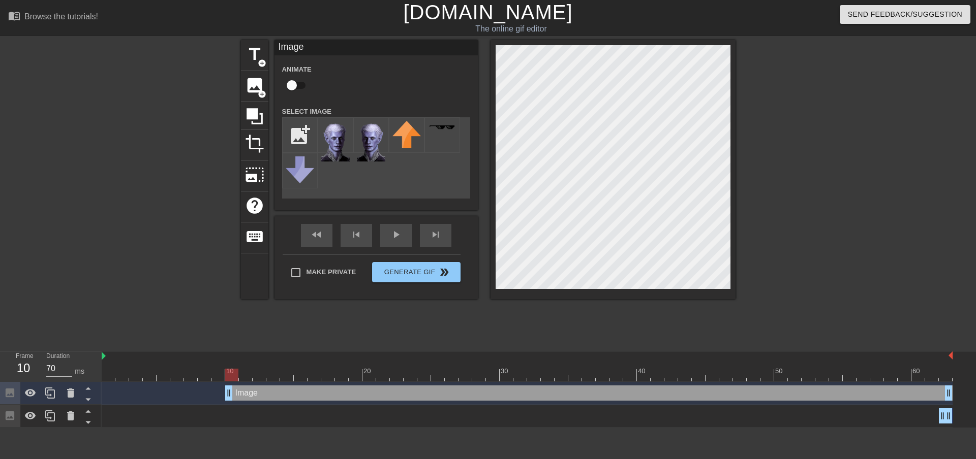
drag, startPoint x: 378, startPoint y: 394, endPoint x: 223, endPoint y: 393, distance: 155.5
click at [223, 393] on div "Image drag_handle drag_handle" at bounding box center [527, 393] width 851 height 15
drag, startPoint x: 229, startPoint y: 372, endPoint x: 164, endPoint y: 369, distance: 65.6
click at [164, 369] on div at bounding box center [163, 375] width 13 height 13
type input "70"
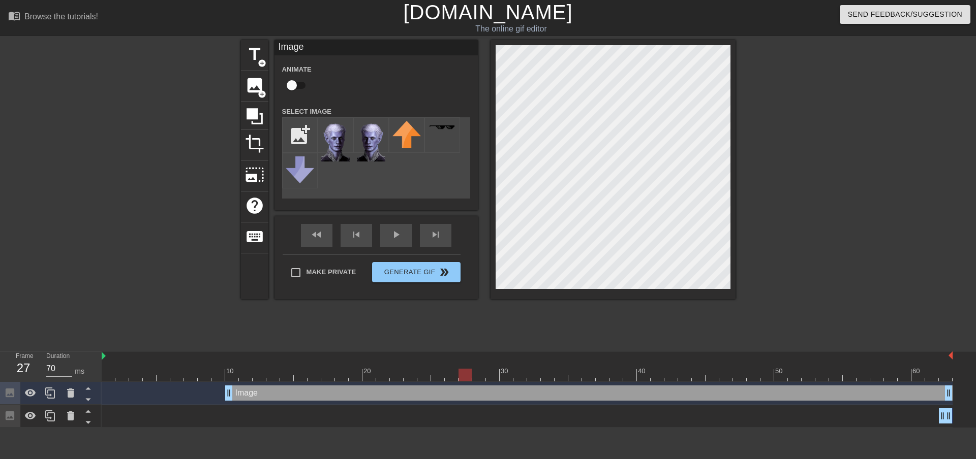
drag, startPoint x: 163, startPoint y: 374, endPoint x: 472, endPoint y: 365, distance: 309.1
click at [472, 365] on div "10 20 30 40 50 60" at bounding box center [527, 367] width 851 height 30
click at [785, 244] on div at bounding box center [824, 192] width 152 height 305
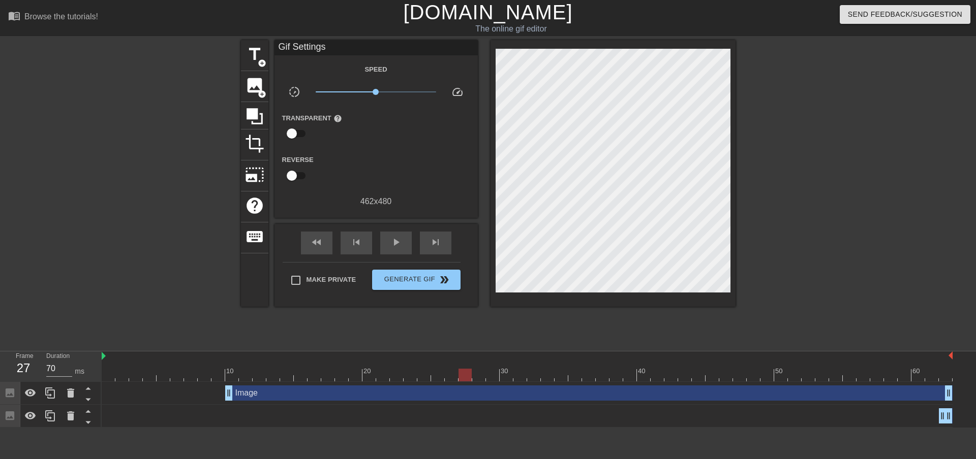
click at [796, 181] on div at bounding box center [824, 192] width 152 height 305
click at [311, 282] on span "Make Private" at bounding box center [331, 280] width 50 height 10
click at [306, 282] on input "Make Private" at bounding box center [295, 280] width 21 height 21
checkbox input "true"
click at [396, 282] on span "Generate Gif double_arrow" at bounding box center [416, 280] width 80 height 12
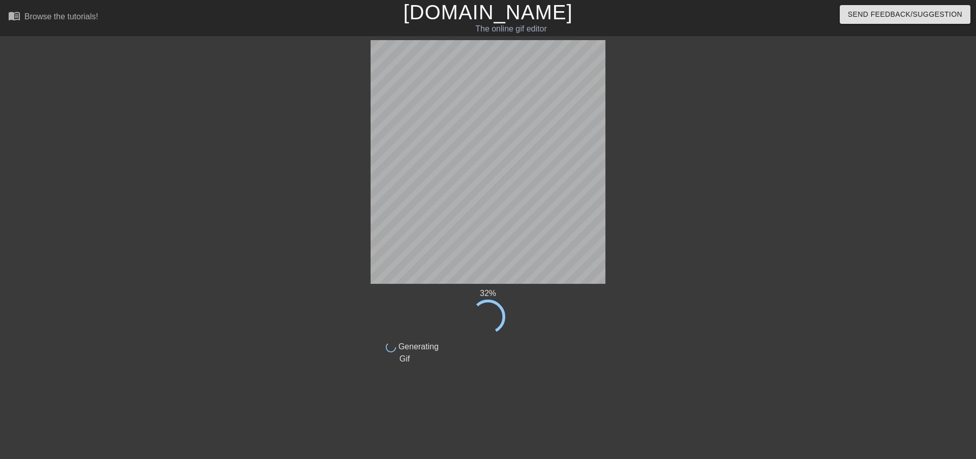
drag, startPoint x: 521, startPoint y: 296, endPoint x: 684, endPoint y: 224, distance: 177.7
click at [684, 224] on div at bounding box center [693, 192] width 152 height 305
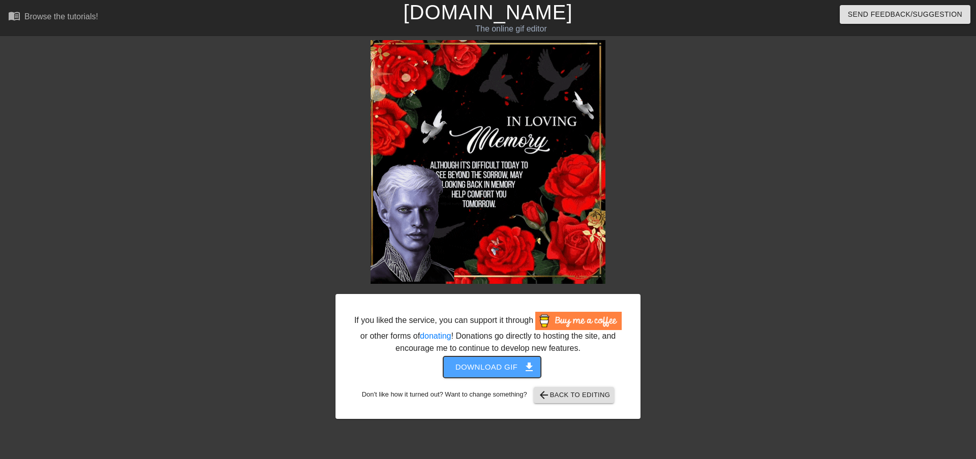
click at [534, 364] on span "get_app" at bounding box center [529, 367] width 12 height 12
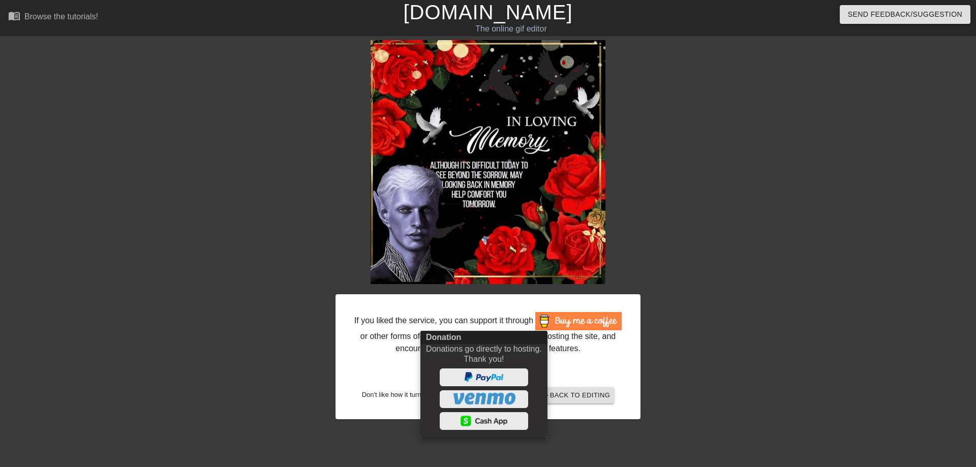
click at [626, 363] on div at bounding box center [488, 233] width 976 height 467
